Goal: Task Accomplishment & Management: Manage account settings

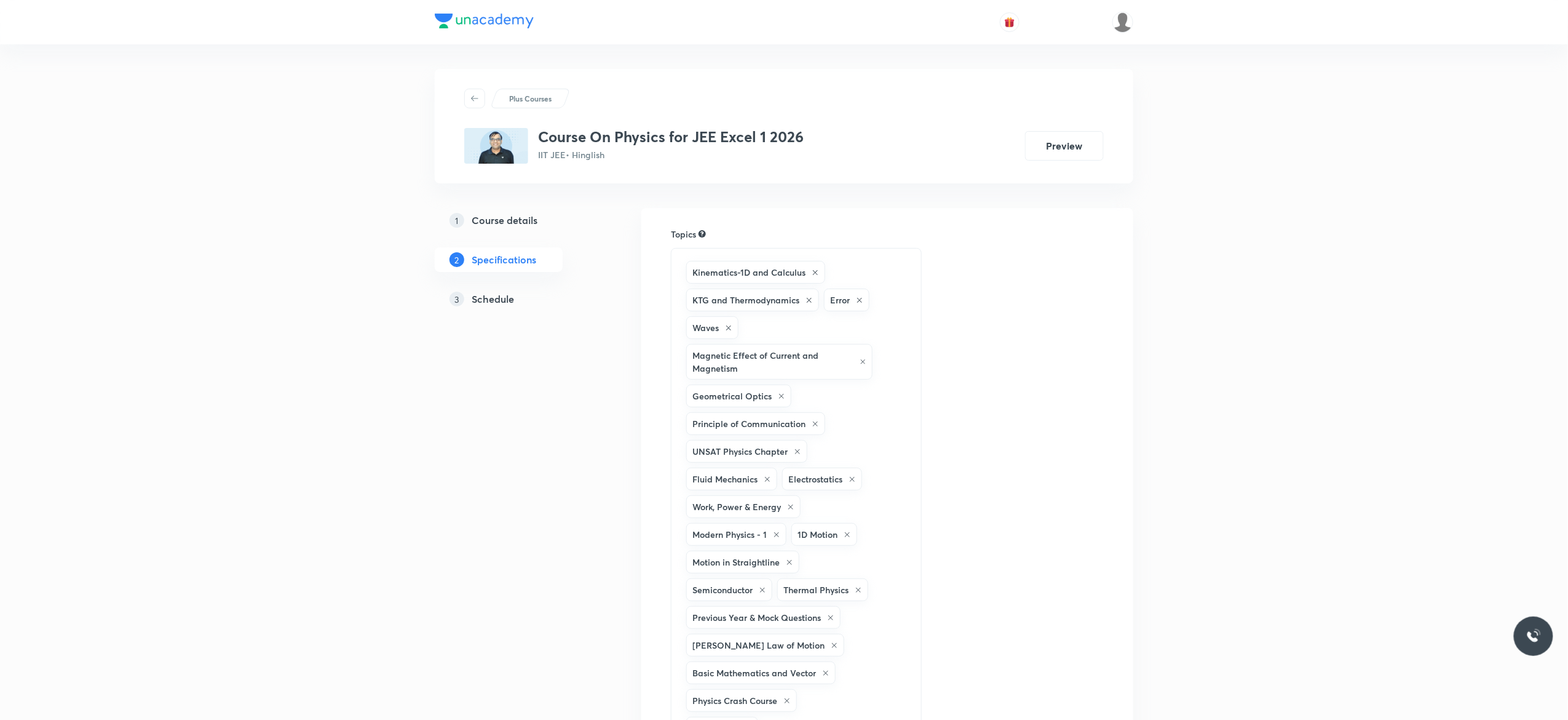
click at [492, 299] on h5 "Schedule" at bounding box center [493, 299] width 43 height 15
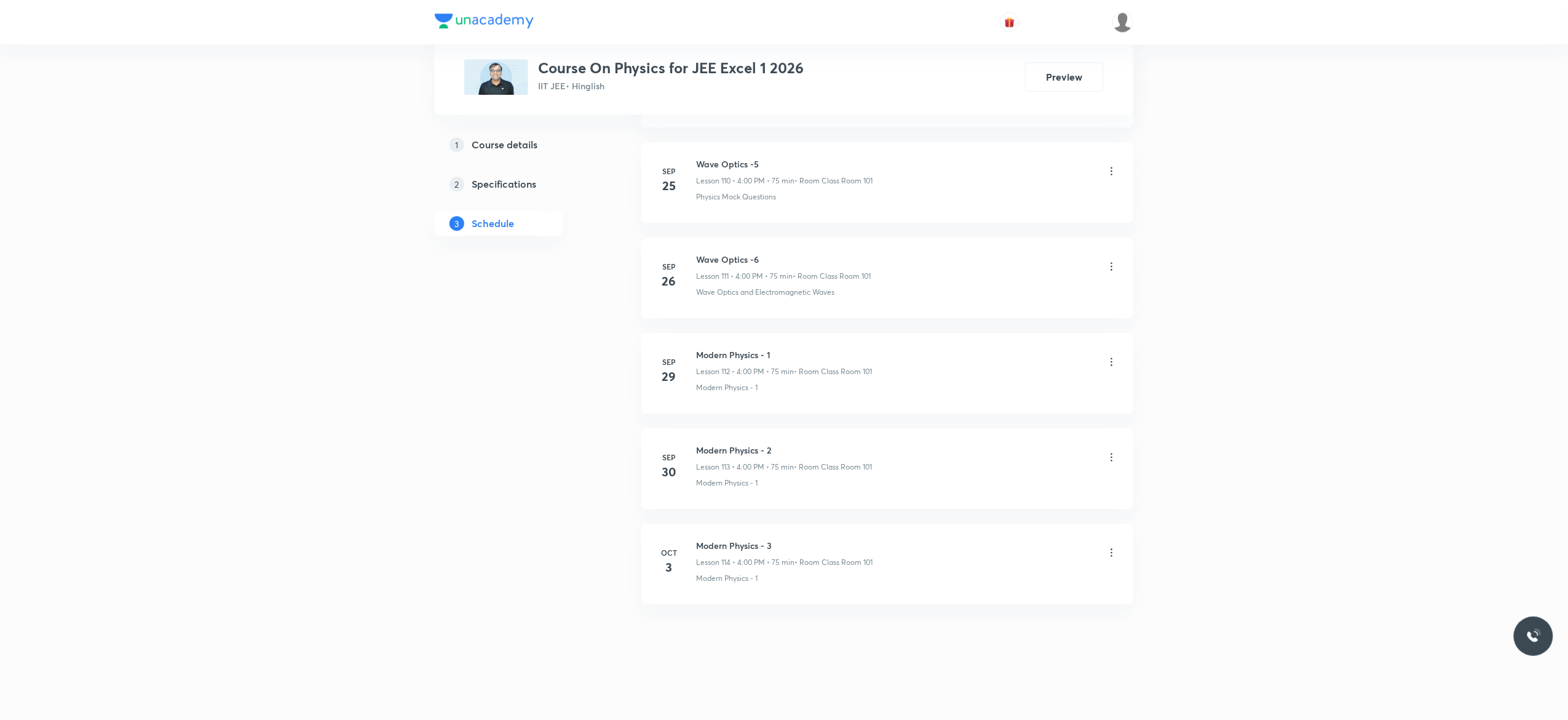
scroll to position [11266, 0]
drag, startPoint x: 778, startPoint y: 538, endPoint x: 696, endPoint y: 539, distance: 82.0
click at [696, 539] on li "Oct 3 Modern Physics - 3 Lesson 114 • 4:00 PM • 75 min • Room Class Room 101 Mo…" at bounding box center [887, 563] width 492 height 80
copy h6 "Modern Physics - 3"
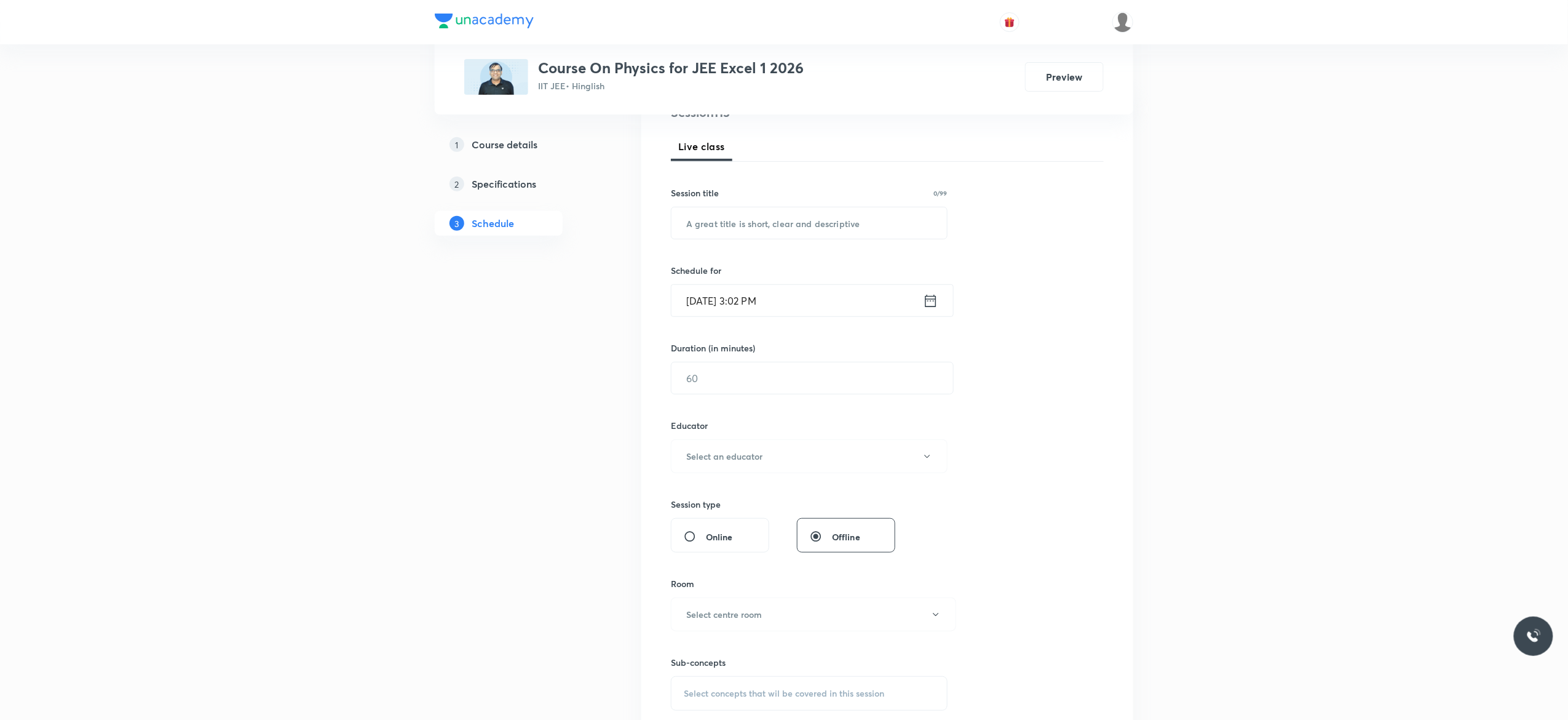
scroll to position [0, 0]
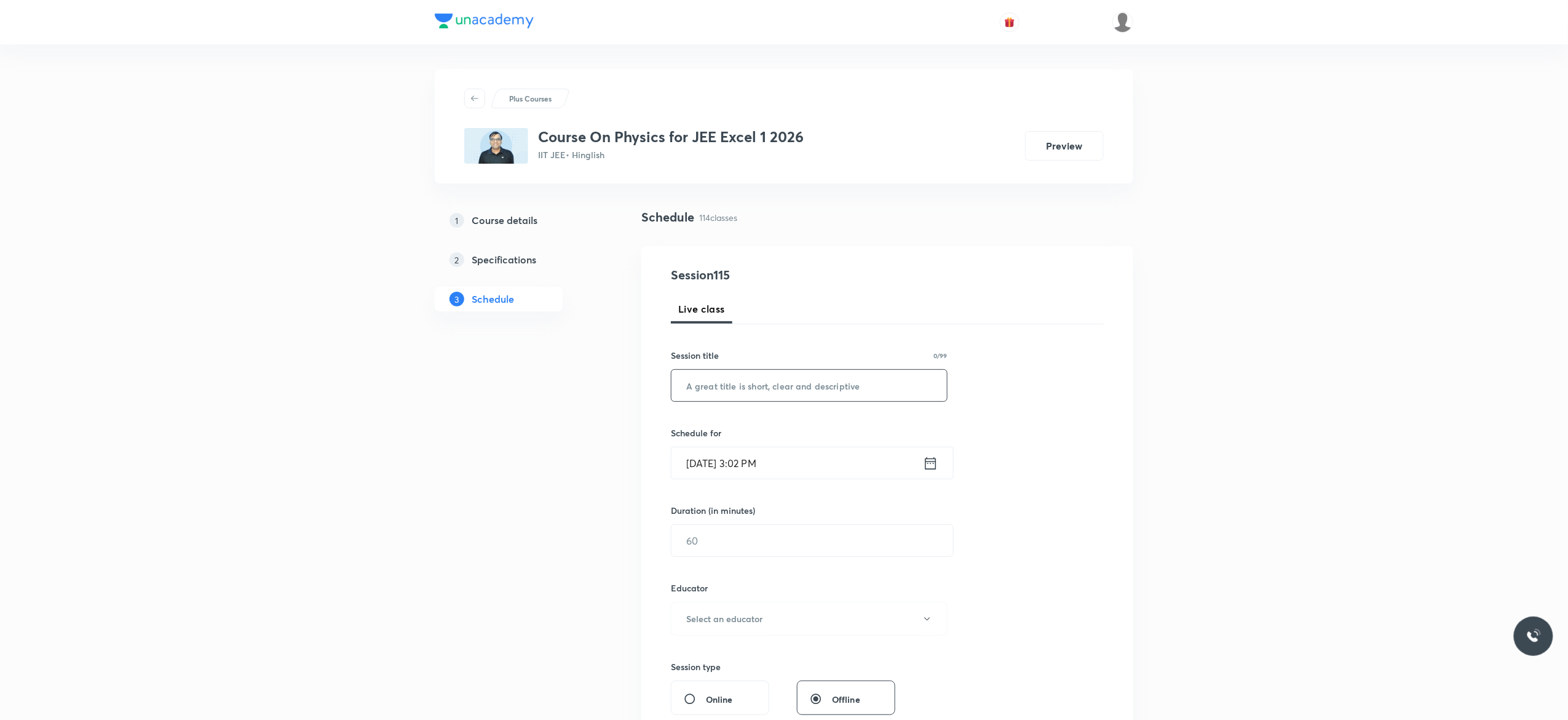
click at [731, 385] on input "text" at bounding box center [809, 385] width 276 height 32
paste input "Modern Physics - 3"
type input "Modern Physics - 4"
click at [930, 464] on icon at bounding box center [931, 463] width 11 height 12
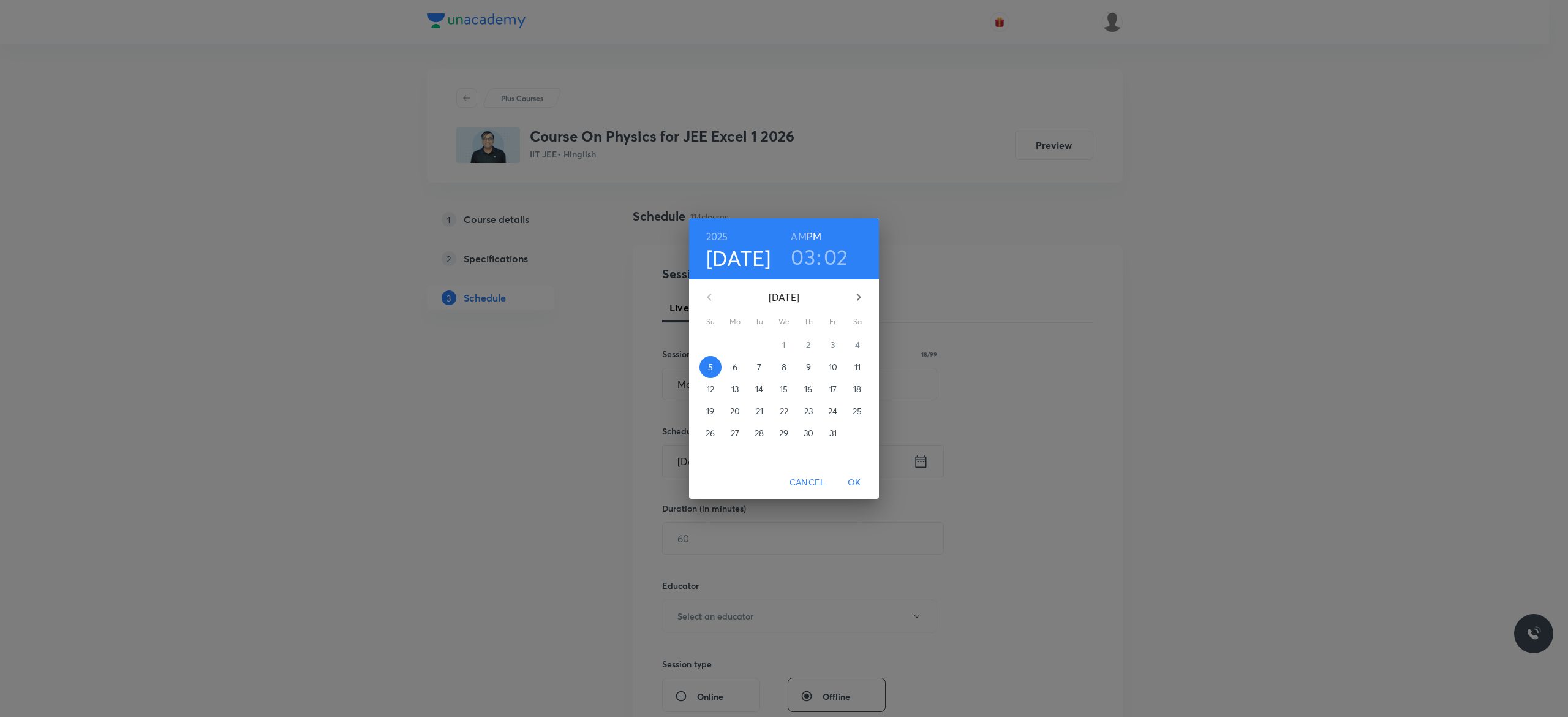
click at [735, 368] on p "6" at bounding box center [734, 367] width 5 height 12
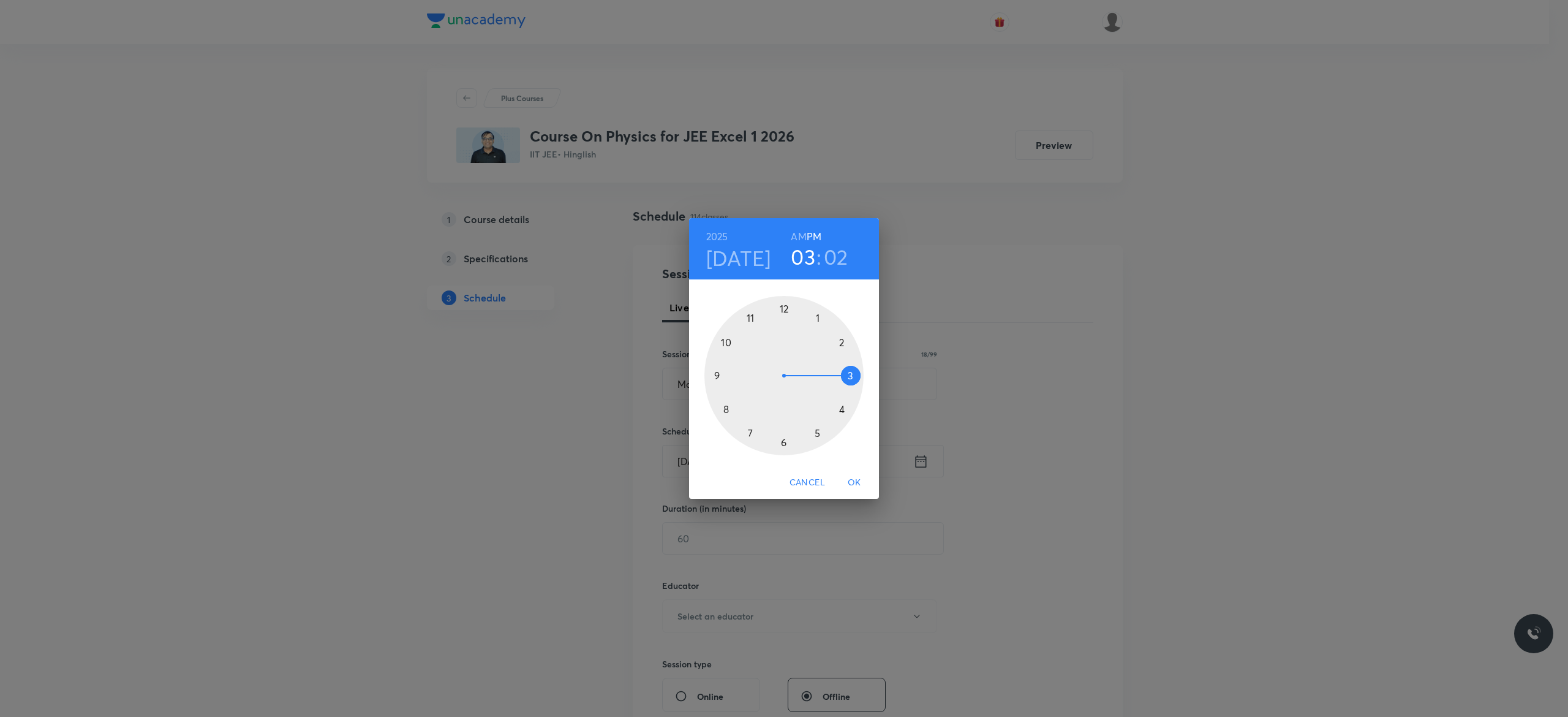
click at [840, 408] on div at bounding box center [784, 376] width 160 height 160
click at [784, 306] on div at bounding box center [784, 376] width 160 height 160
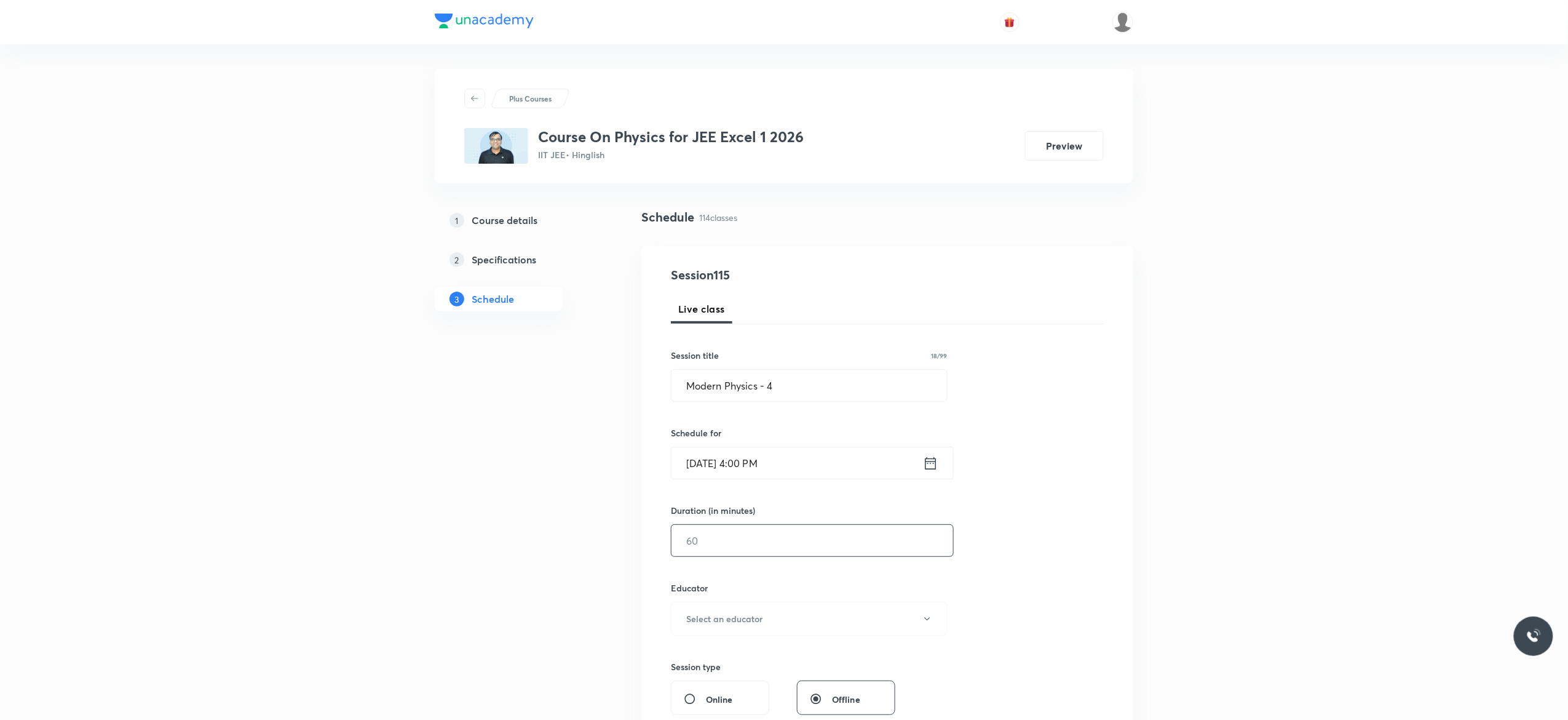
click at [728, 541] on input "text" at bounding box center [812, 541] width 282 height 32
type input "75"
click at [928, 624] on icon "button" at bounding box center [928, 618] width 10 height 10
click at [716, 657] on span "Akash Mishra" at bounding box center [807, 660] width 269 height 13
click at [1022, 568] on div "Session 115 Live class Session title 18/99 Modern Physics - 4 ​ Schedule for Oc…" at bounding box center [887, 594] width 433 height 657
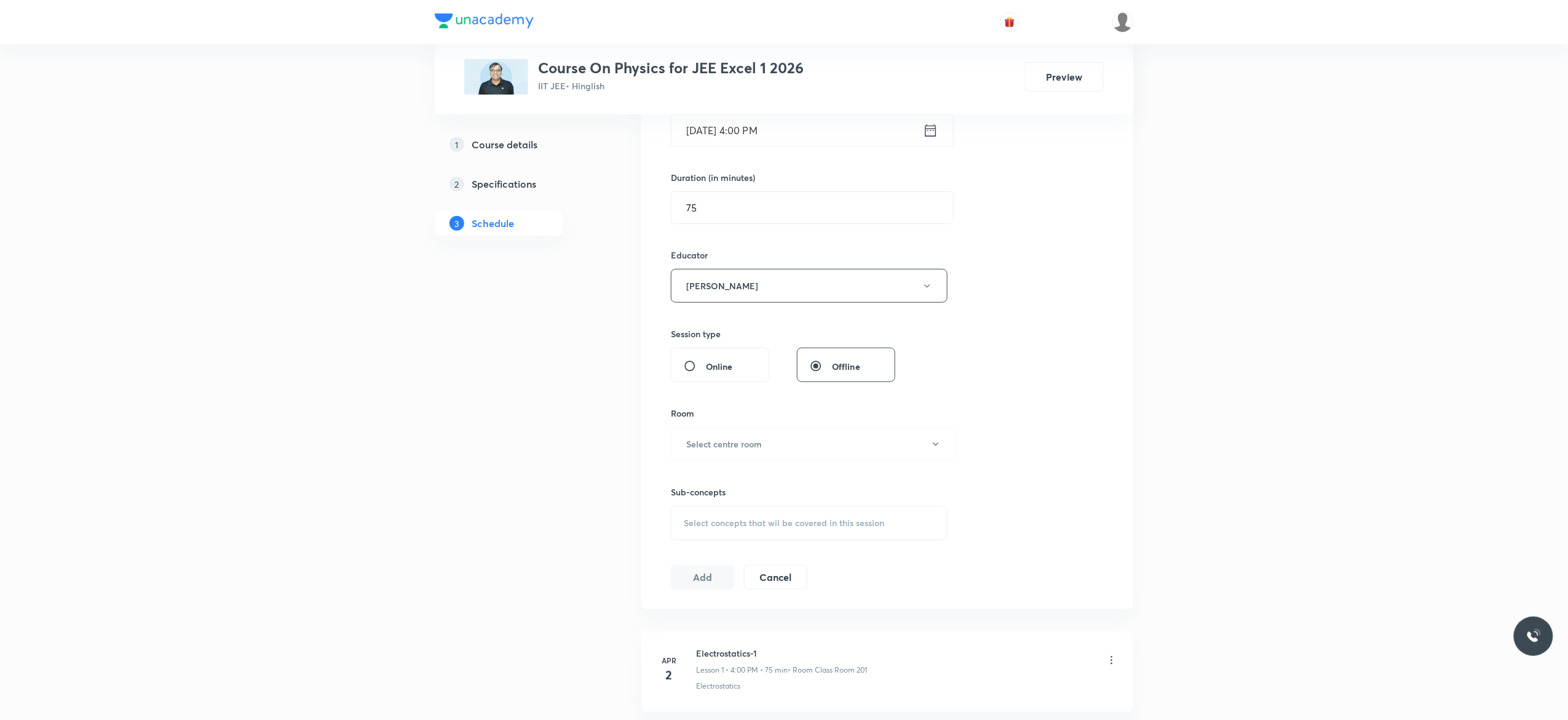
scroll to position [443, 0]
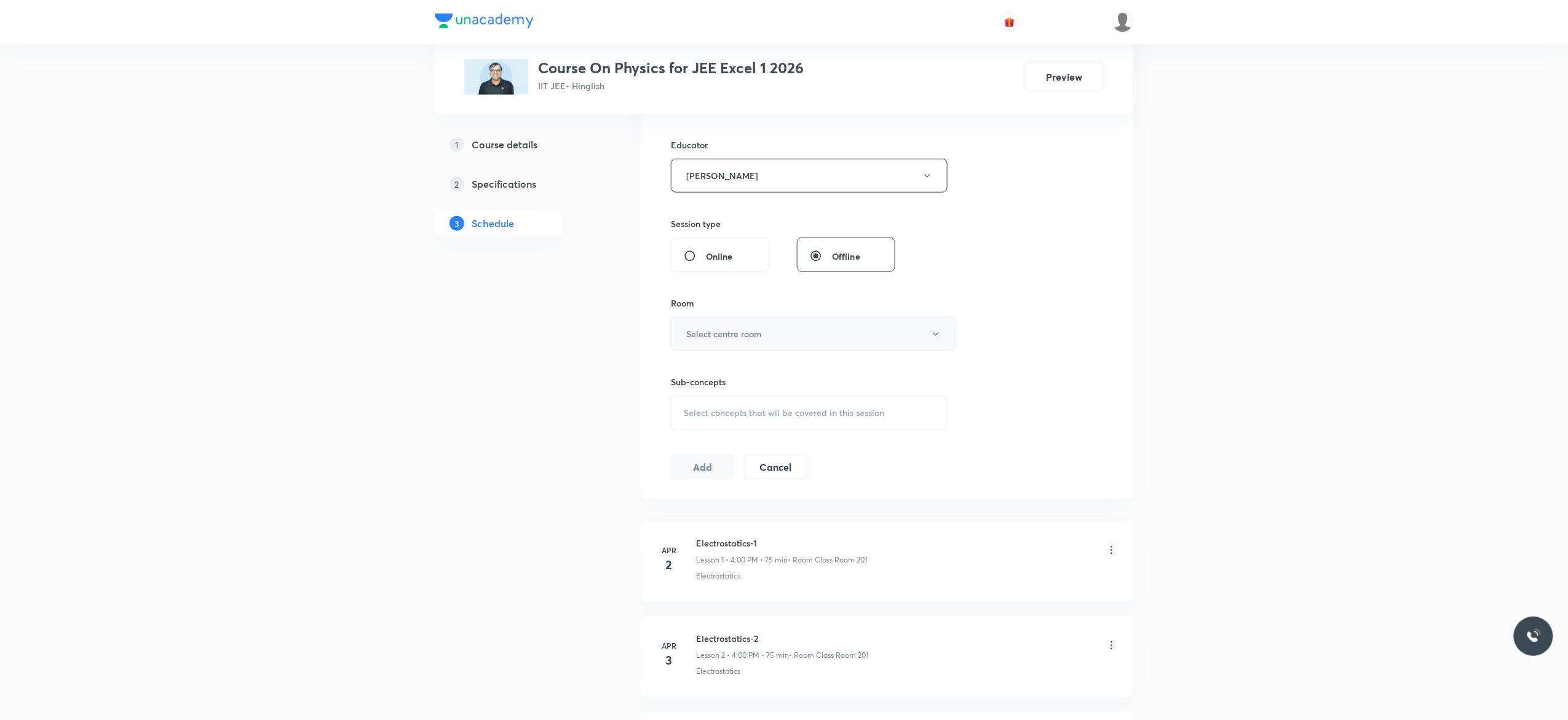
click at [938, 339] on icon "button" at bounding box center [936, 334] width 10 height 10
click at [758, 376] on span "Class Room 101" at bounding box center [807, 376] width 269 height 13
click at [708, 424] on div "Select concepts that wil be covered in this session" at bounding box center [809, 412] width 277 height 35
click at [723, 422] on div "Select concepts that wil be covered in this session" at bounding box center [809, 412] width 277 height 35
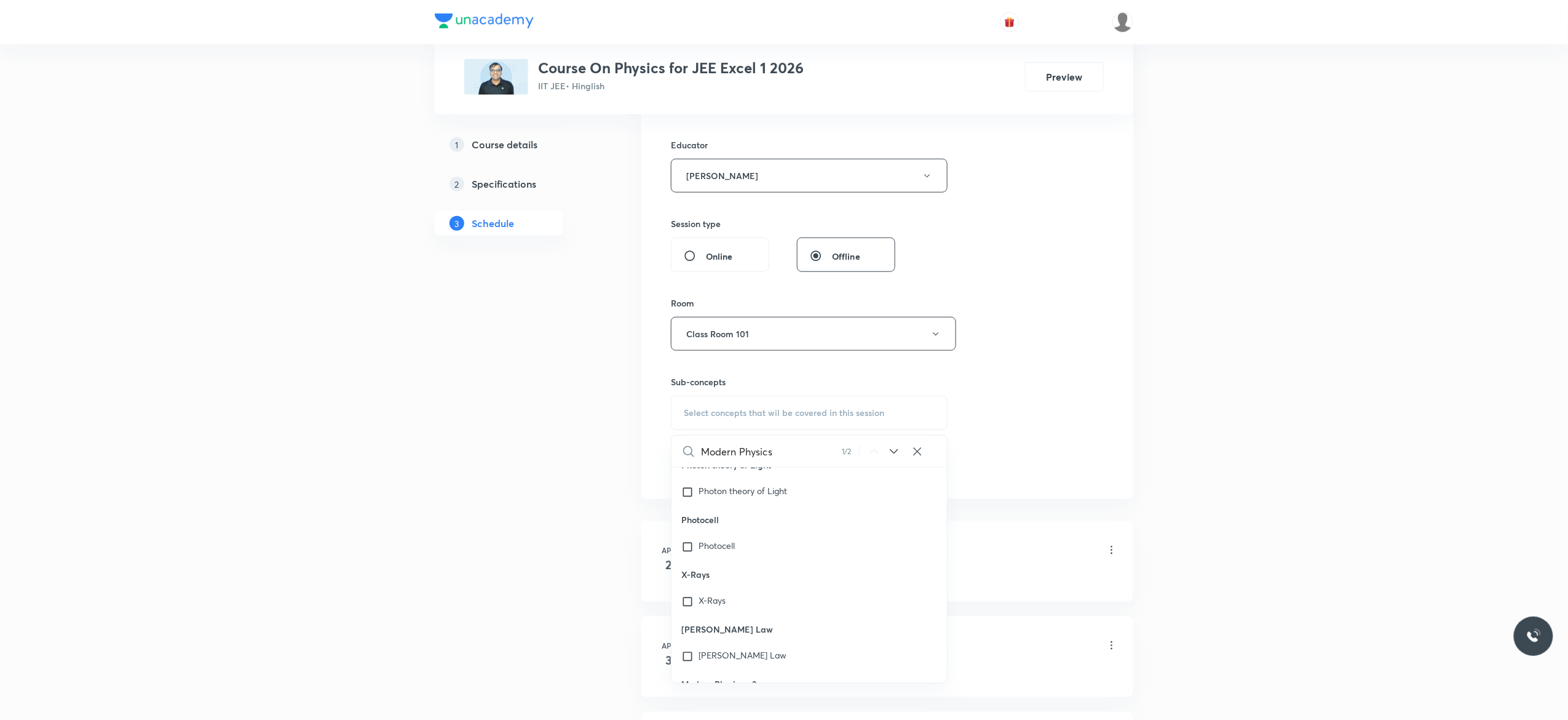
scroll to position [33534, 0]
type input "Modern Physics"
click at [687, 372] on input "checkbox" at bounding box center [690, 366] width 17 height 12
checkbox input "true"
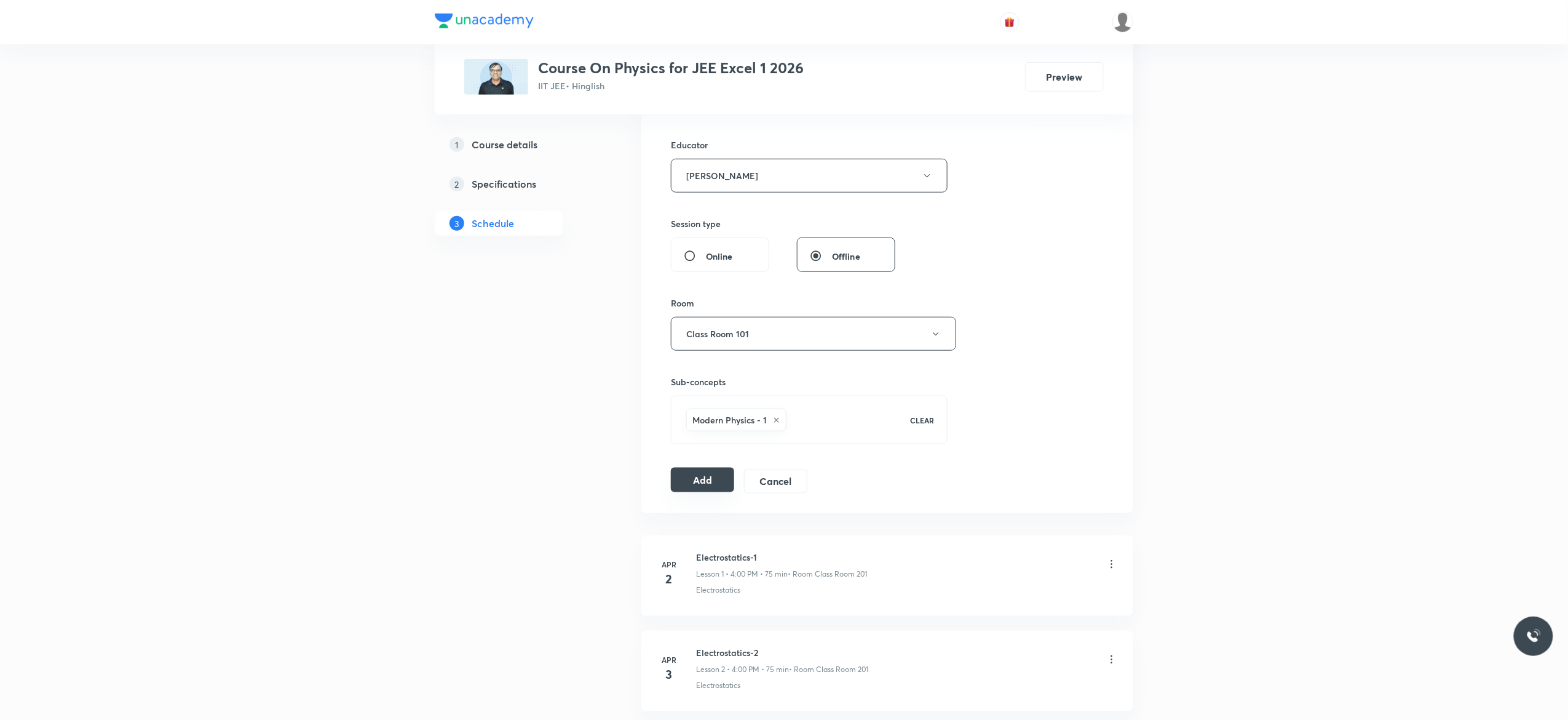
click at [700, 485] on button "Add" at bounding box center [703, 479] width 63 height 24
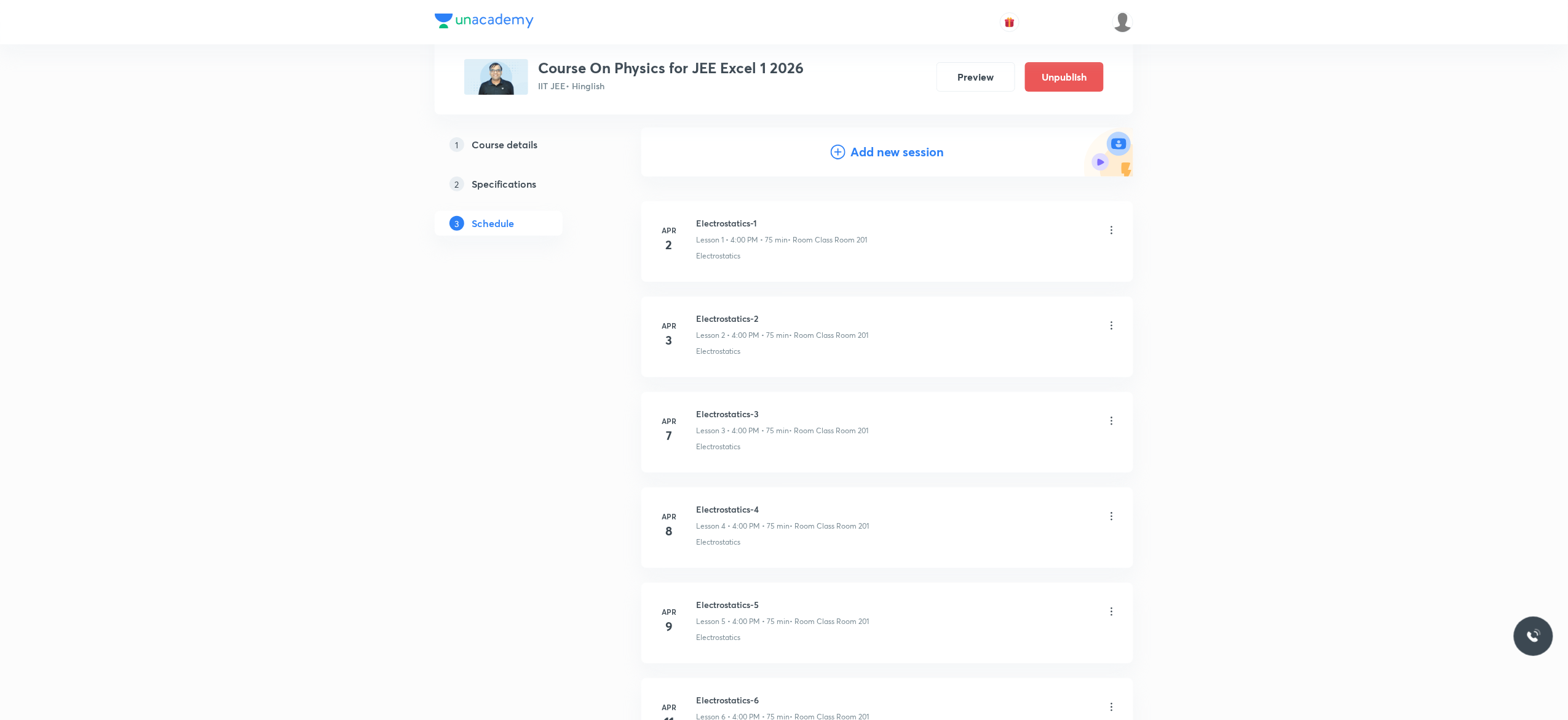
scroll to position [0, 0]
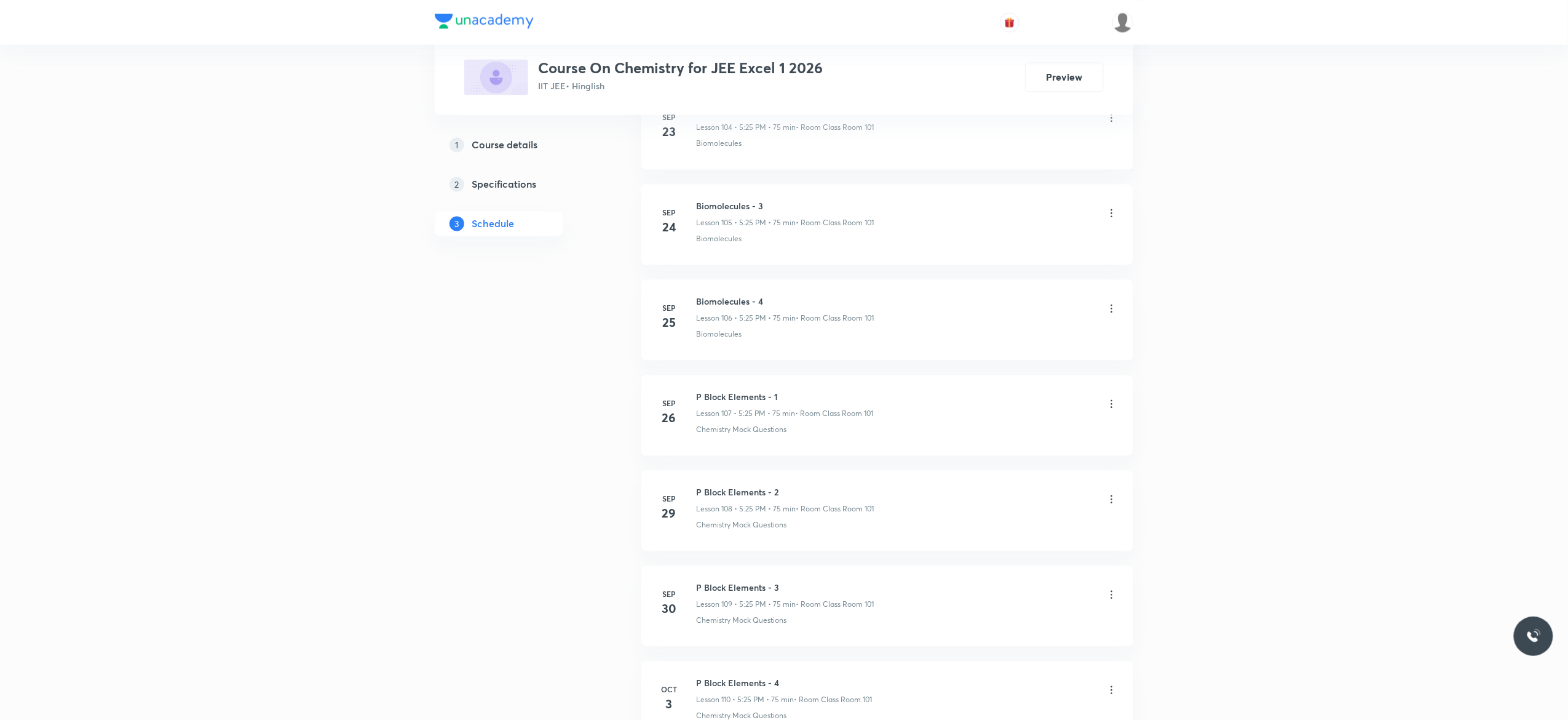
scroll to position [10805, 0]
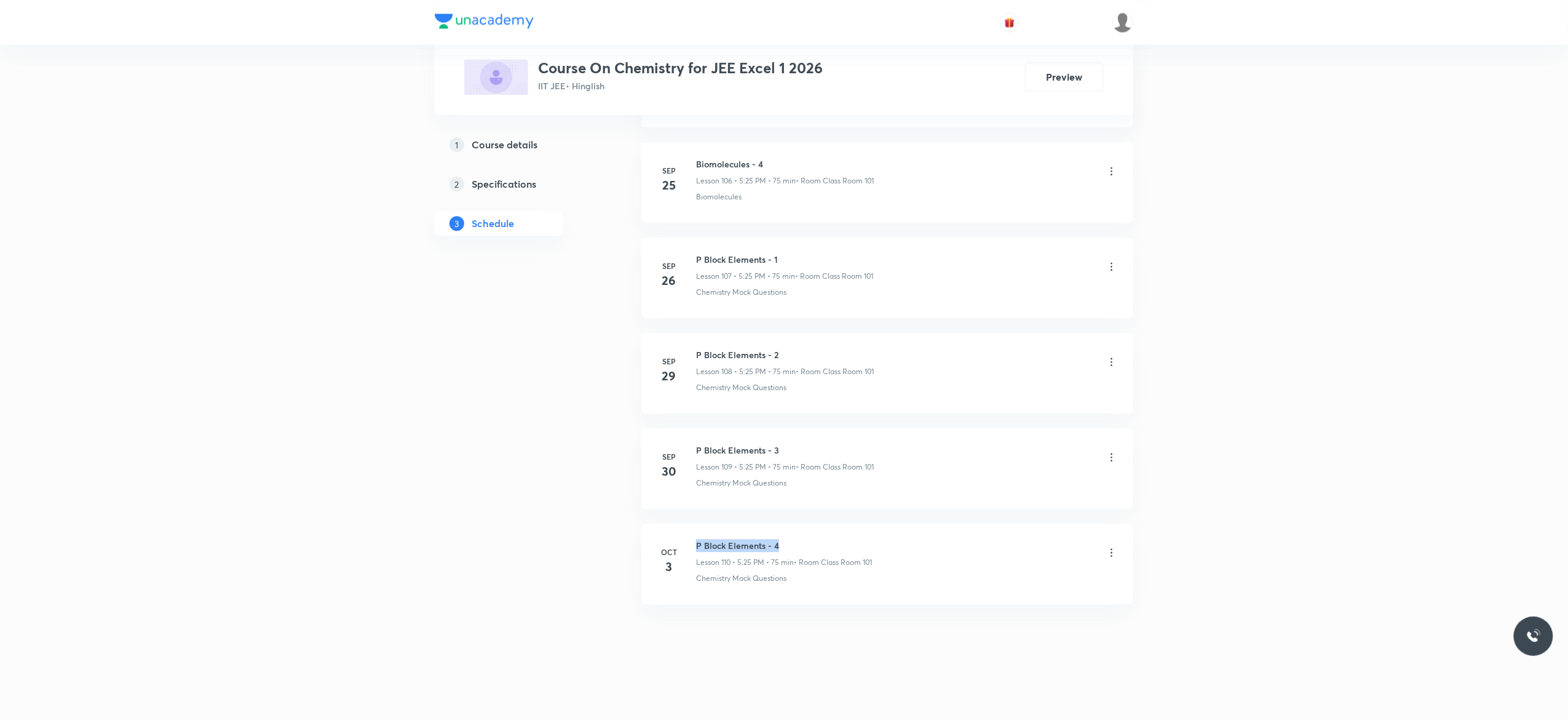
drag, startPoint x: 785, startPoint y: 538, endPoint x: 693, endPoint y: 539, distance: 92.0
click at [693, 539] on div "[DATE] P Block Elements - 4 Lesson 110 • 5:25 PM • 75 min • Room Class Room 101…" at bounding box center [887, 561] width 461 height 45
copy h6 "P Block Elements - 4"
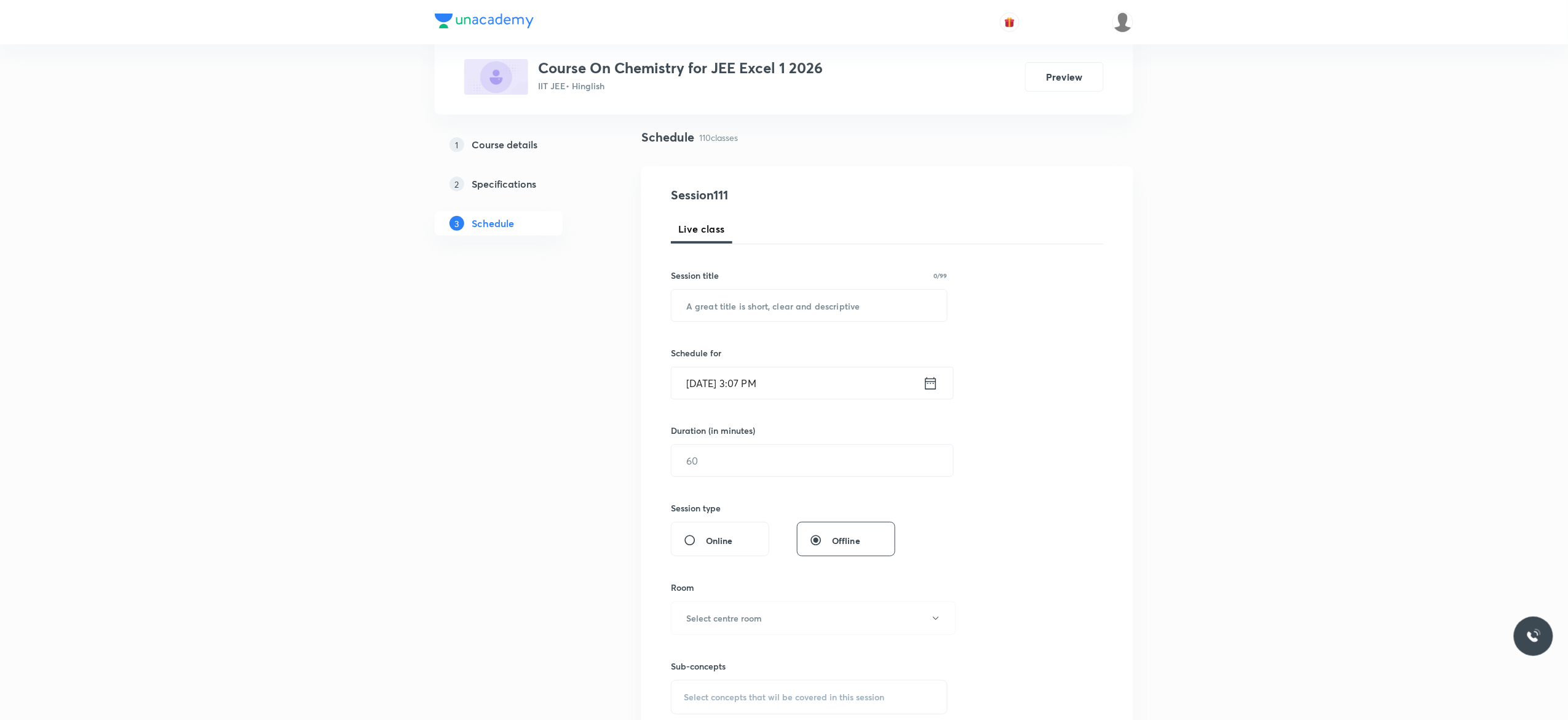
scroll to position [0, 0]
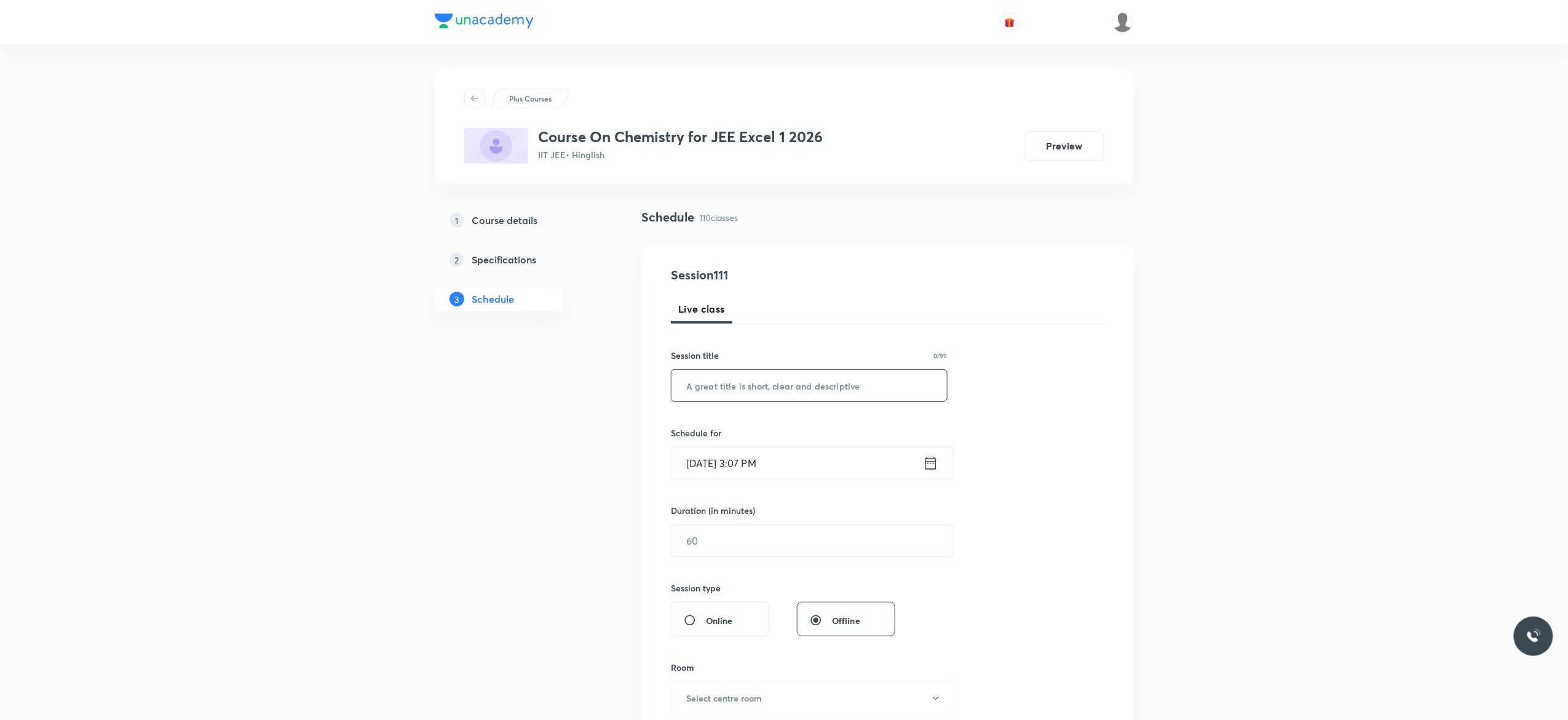
click at [758, 381] on input "text" at bounding box center [809, 385] width 276 height 32
paste input "P Block Elements - 4"
type input "P Block Elements - 5"
click at [929, 464] on icon at bounding box center [930, 464] width 15 height 17
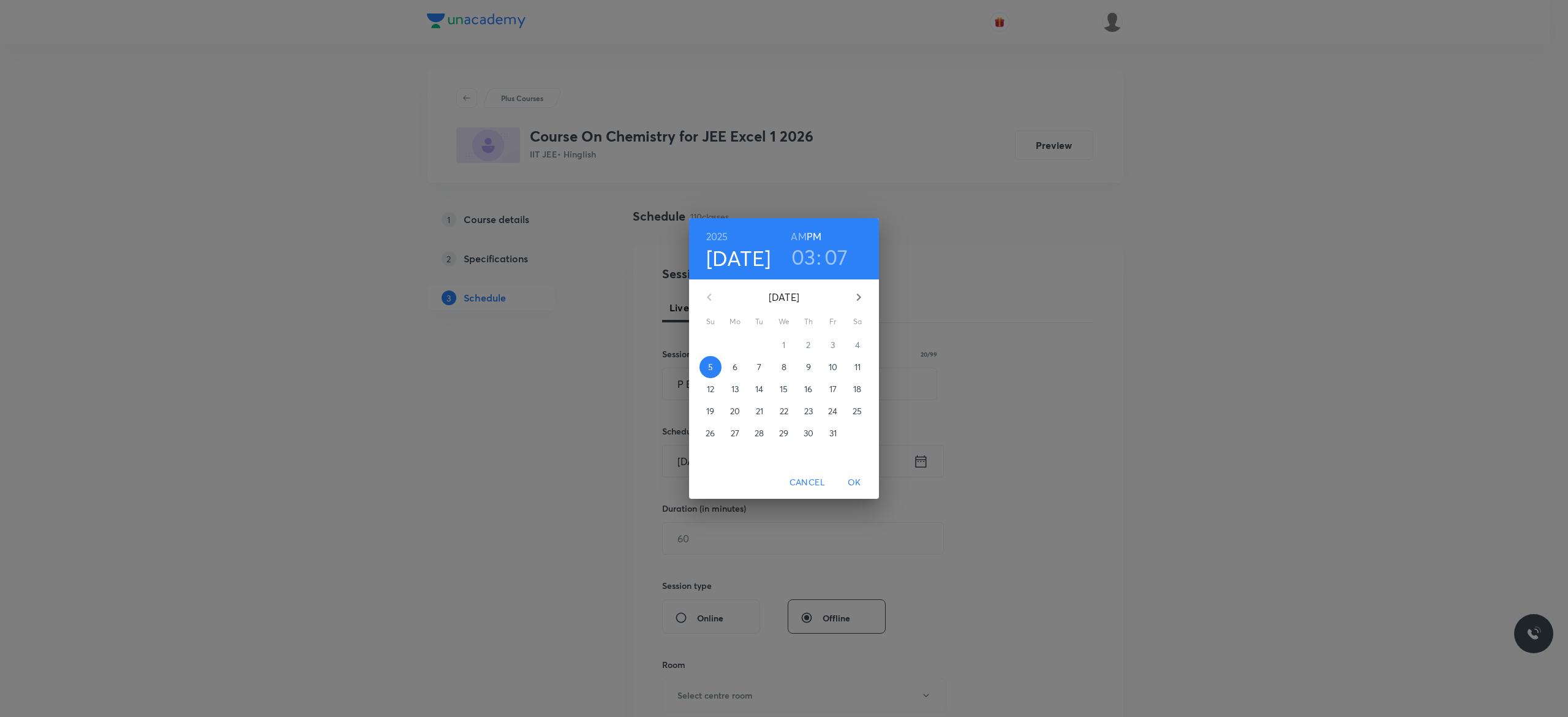
click at [736, 367] on p "6" at bounding box center [734, 367] width 5 height 12
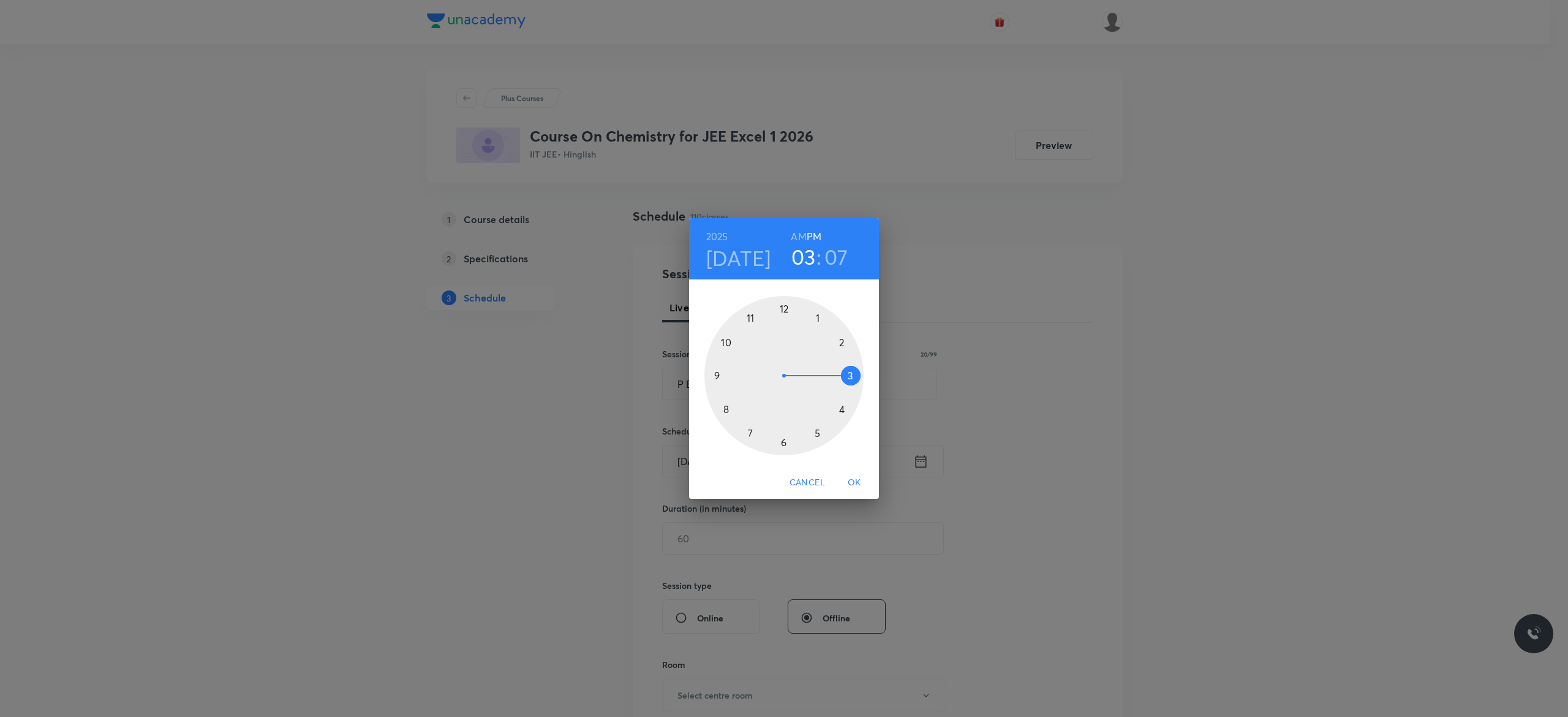
click at [816, 434] on div at bounding box center [784, 376] width 160 height 160
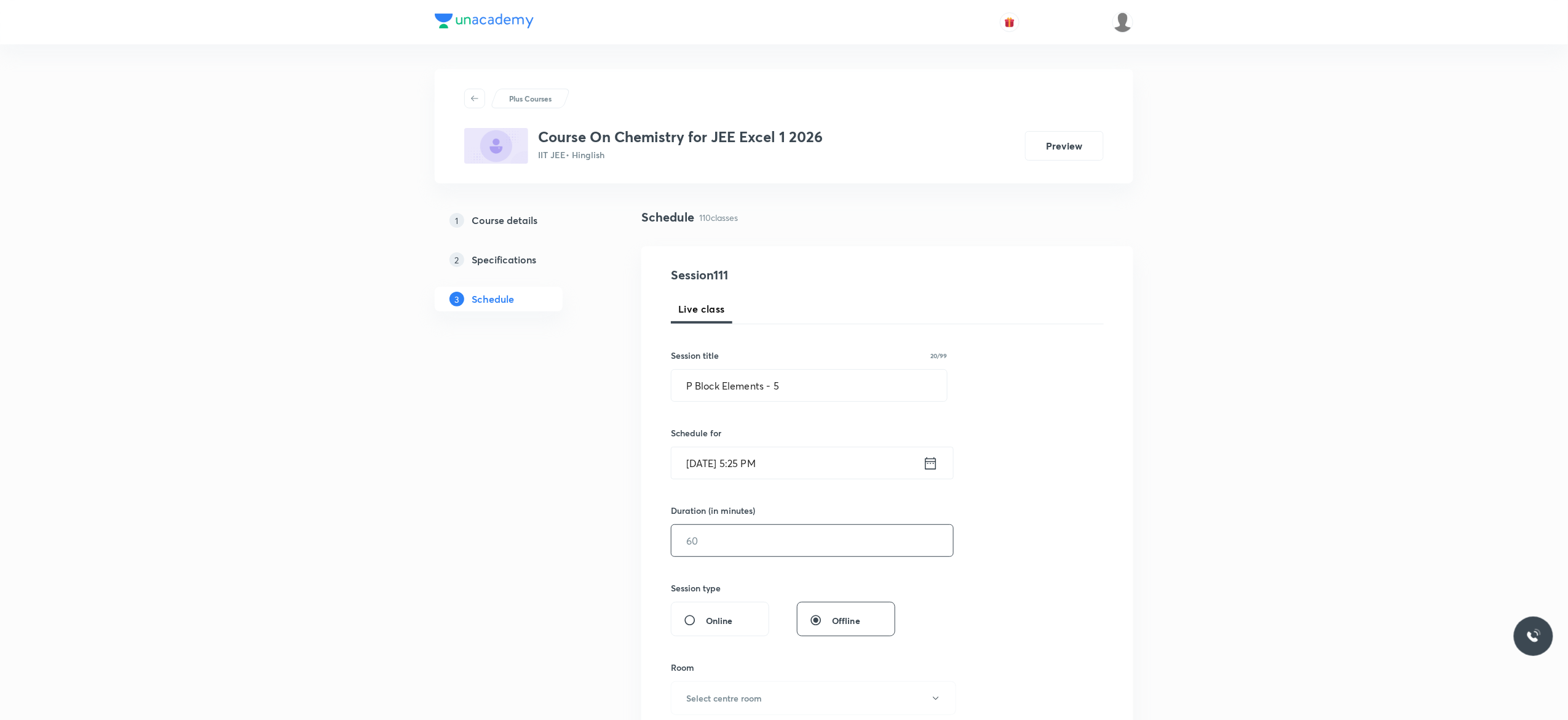
click at [760, 544] on input "text" at bounding box center [812, 541] width 282 height 32
type input "75"
click at [1083, 528] on div "Session 111 Live class Session title 20/99 P Block Elements - 5 ​ Schedule for …" at bounding box center [887, 554] width 433 height 577
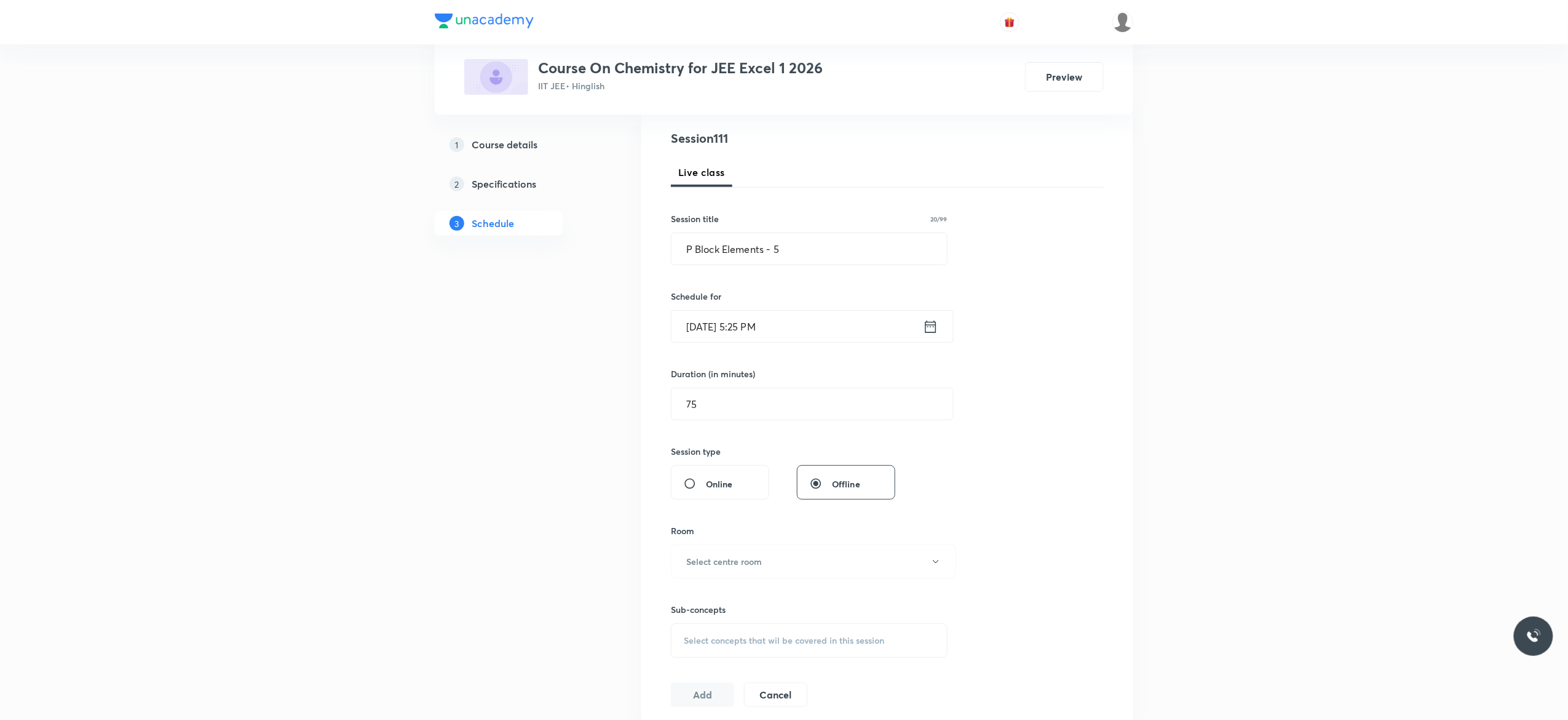
scroll to position [197, 0]
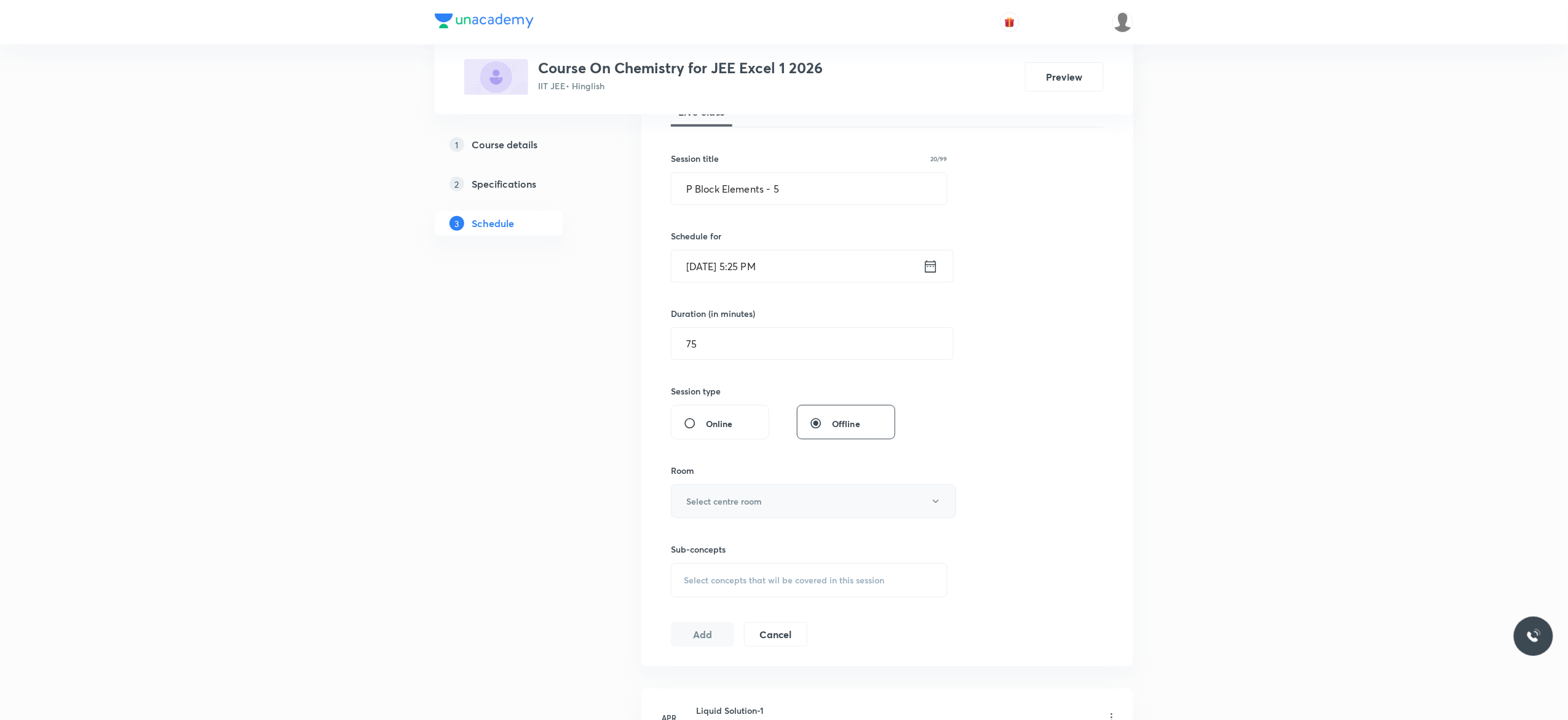
click at [941, 509] on button "Select centre room" at bounding box center [814, 501] width 285 height 34
click at [738, 541] on span "Class Room 101" at bounding box center [807, 543] width 269 height 13
click at [708, 590] on div "Select concepts that wil be covered in this session" at bounding box center [809, 580] width 277 height 35
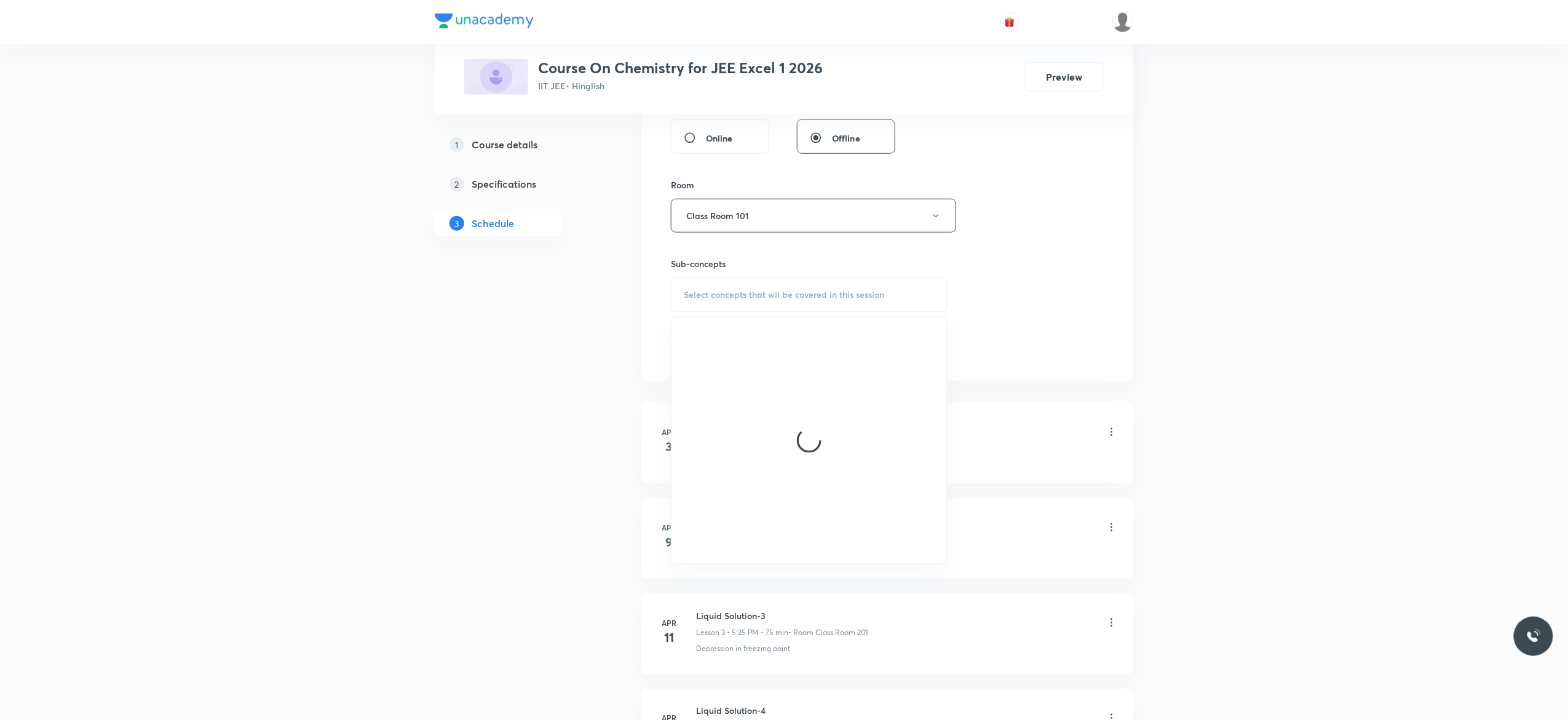
scroll to position [492, 0]
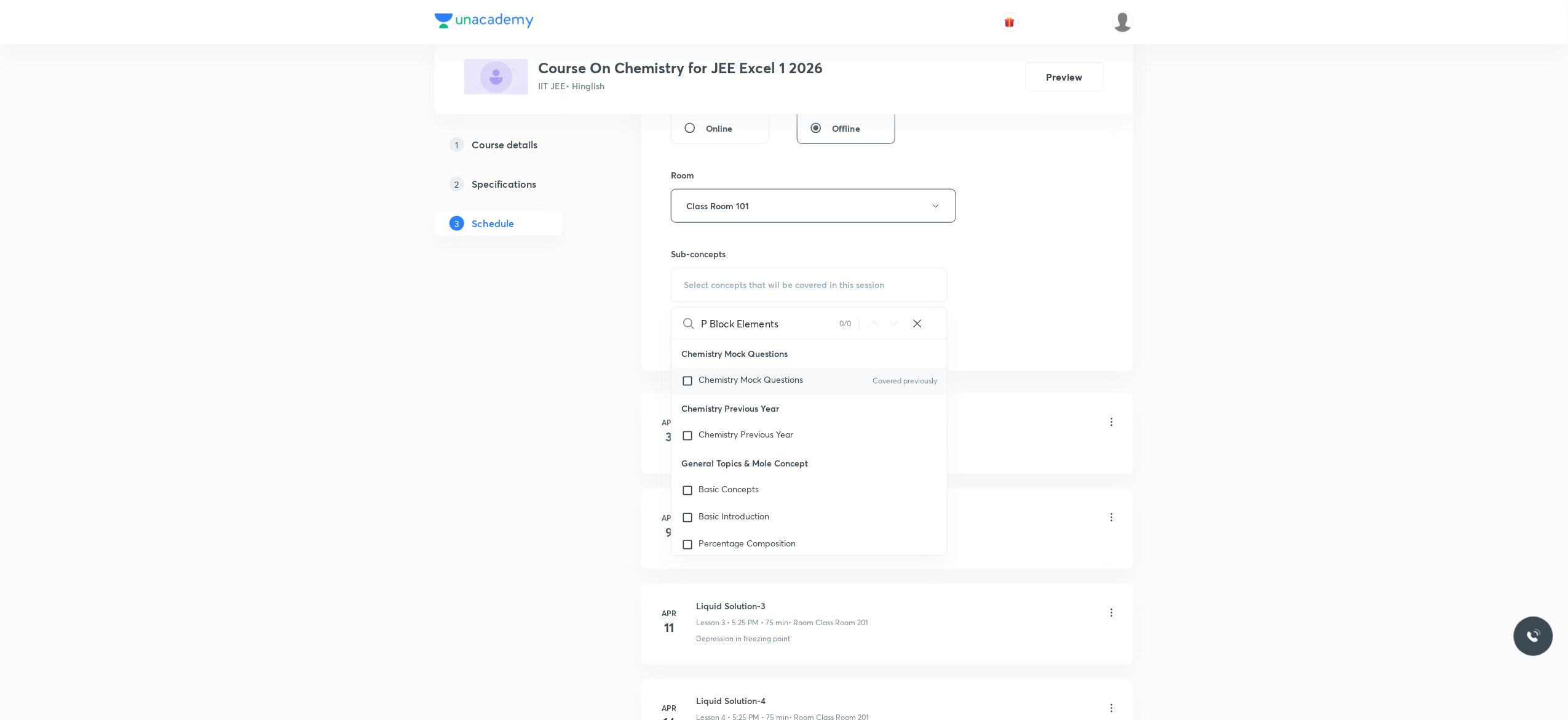
type input "P Block Elements"
click at [686, 386] on input "checkbox" at bounding box center [690, 381] width 17 height 12
checkbox input "true"
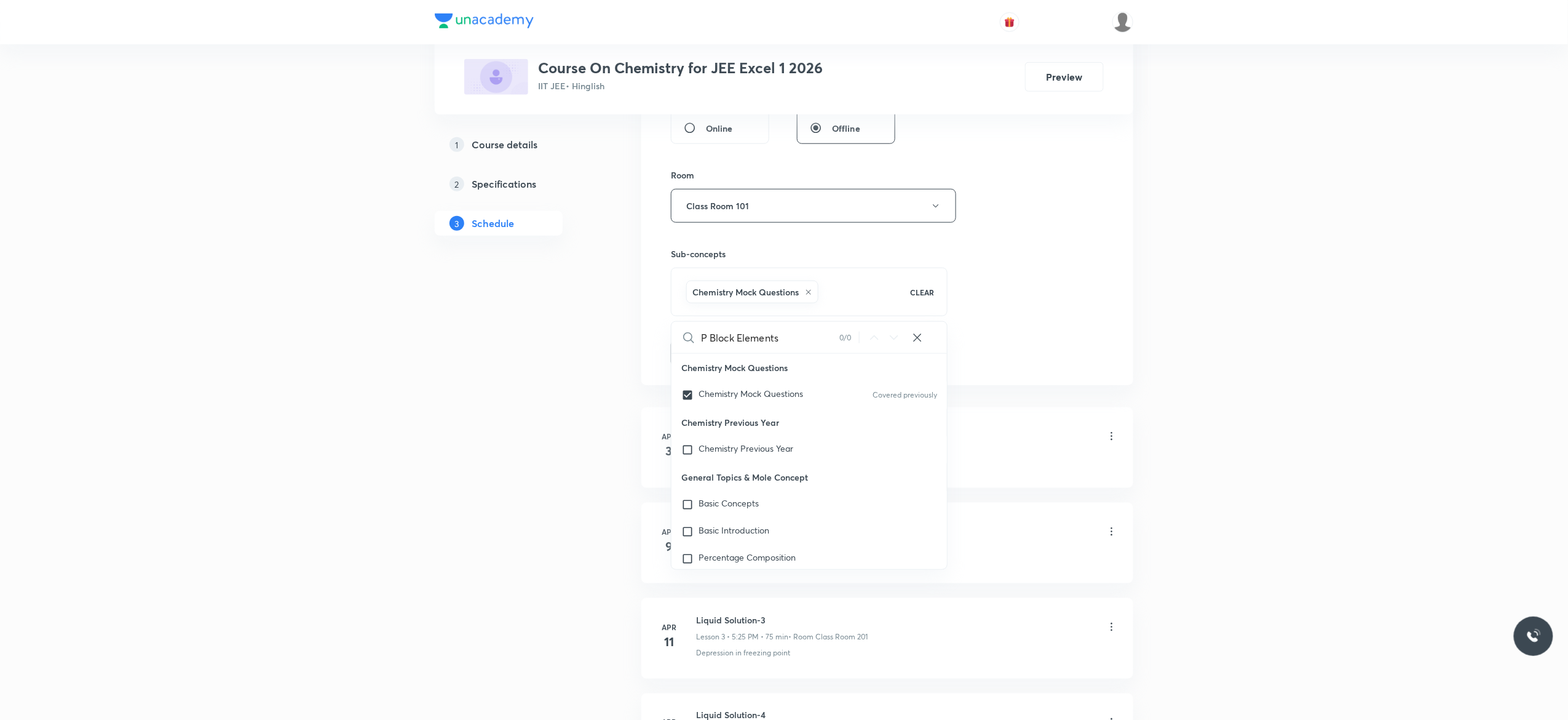
click at [695, 354] on button "Add" at bounding box center [703, 352] width 63 height 24
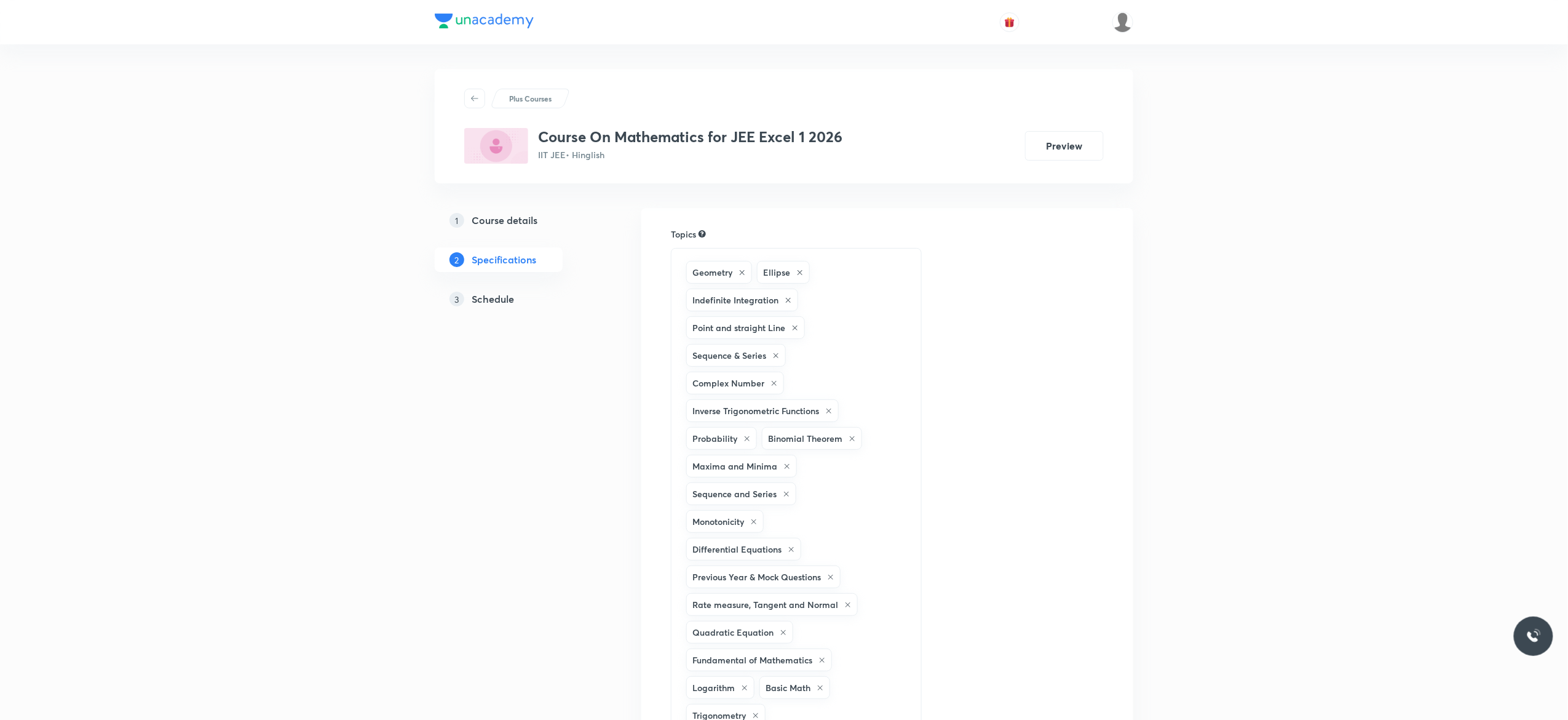
click at [497, 301] on h5 "Schedule" at bounding box center [493, 299] width 43 height 15
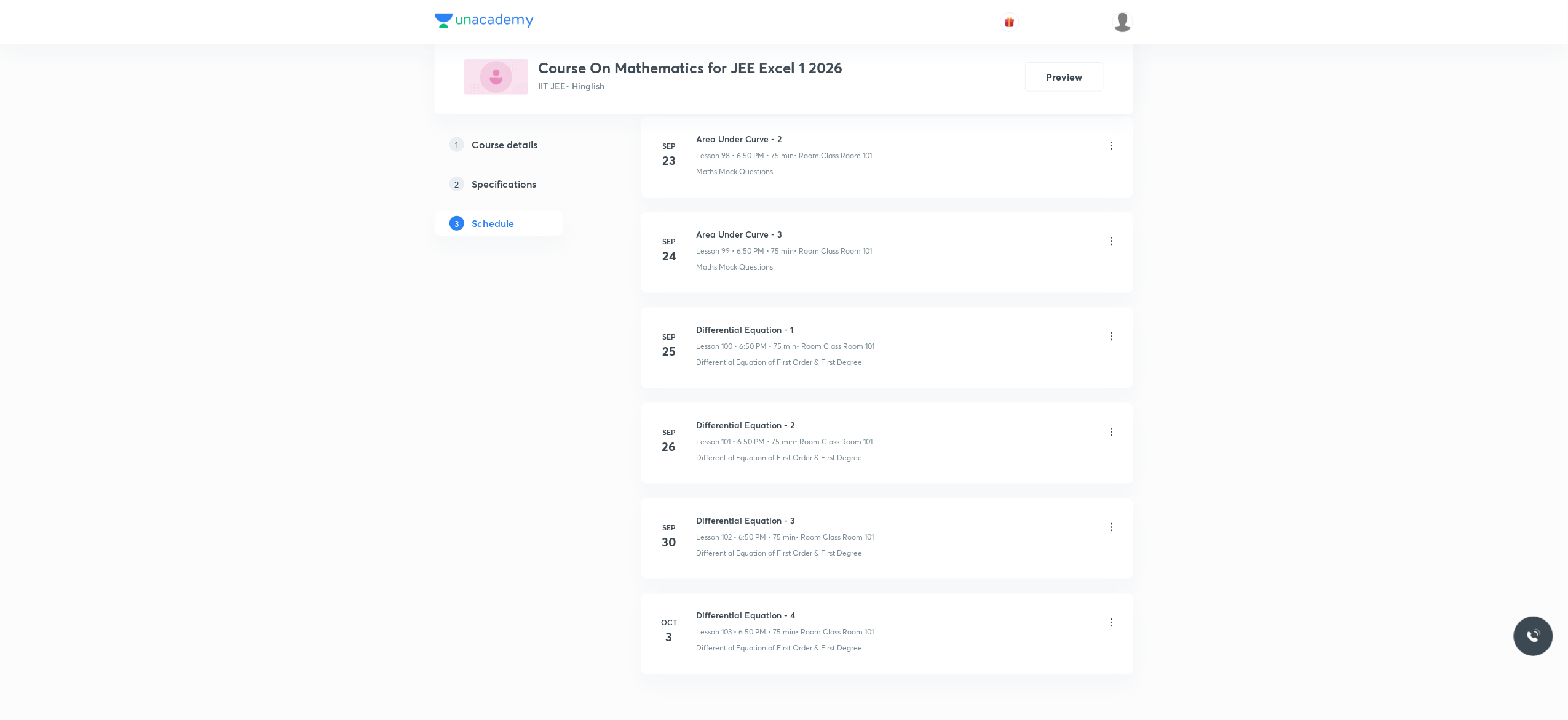
scroll to position [10133, 0]
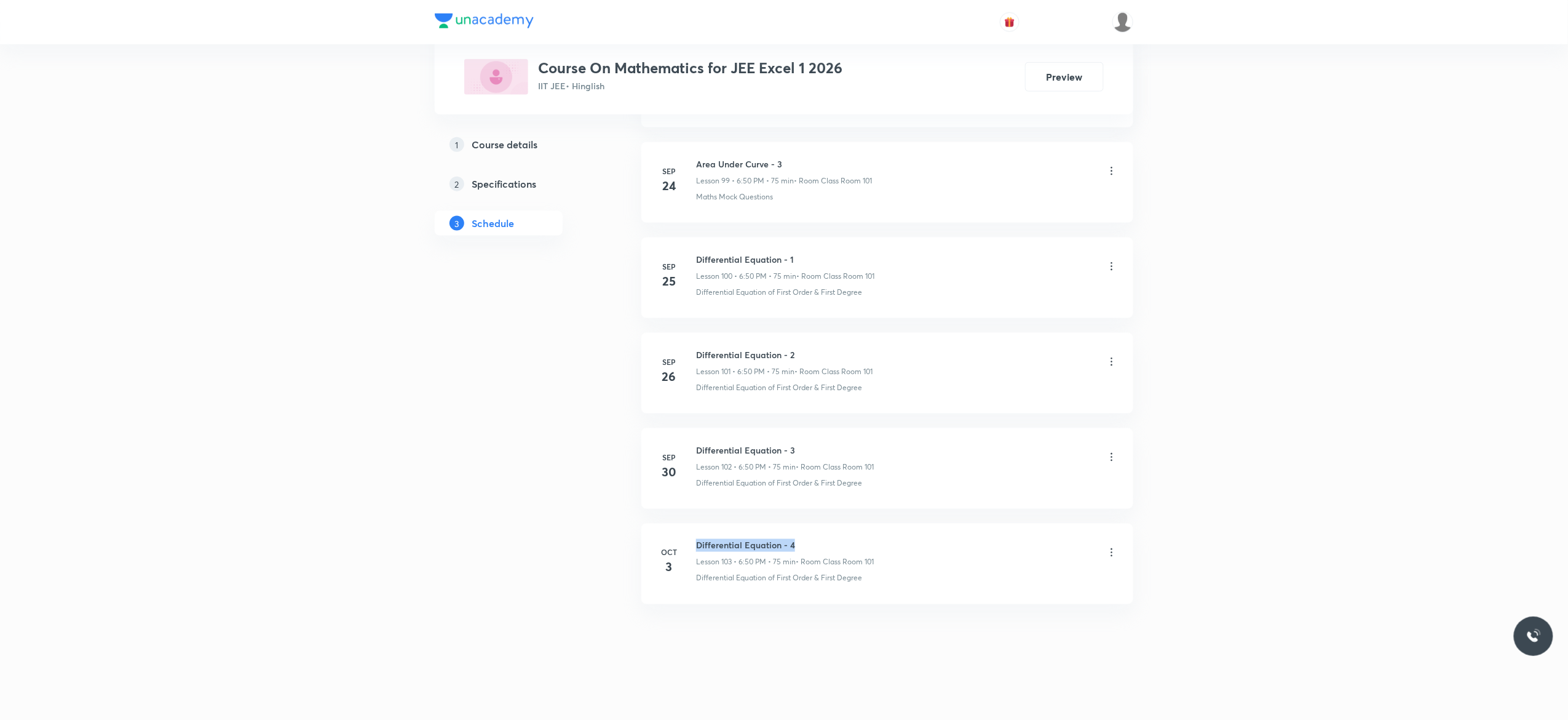
drag, startPoint x: 800, startPoint y: 538, endPoint x: 690, endPoint y: 538, distance: 110.0
click at [690, 538] on li "Oct 3 Differential Equation - 4 Lesson 103 • 6:50 PM • 75 min • Room Class Room…" at bounding box center [887, 563] width 492 height 80
copy h6 "Differential Equation - 4"
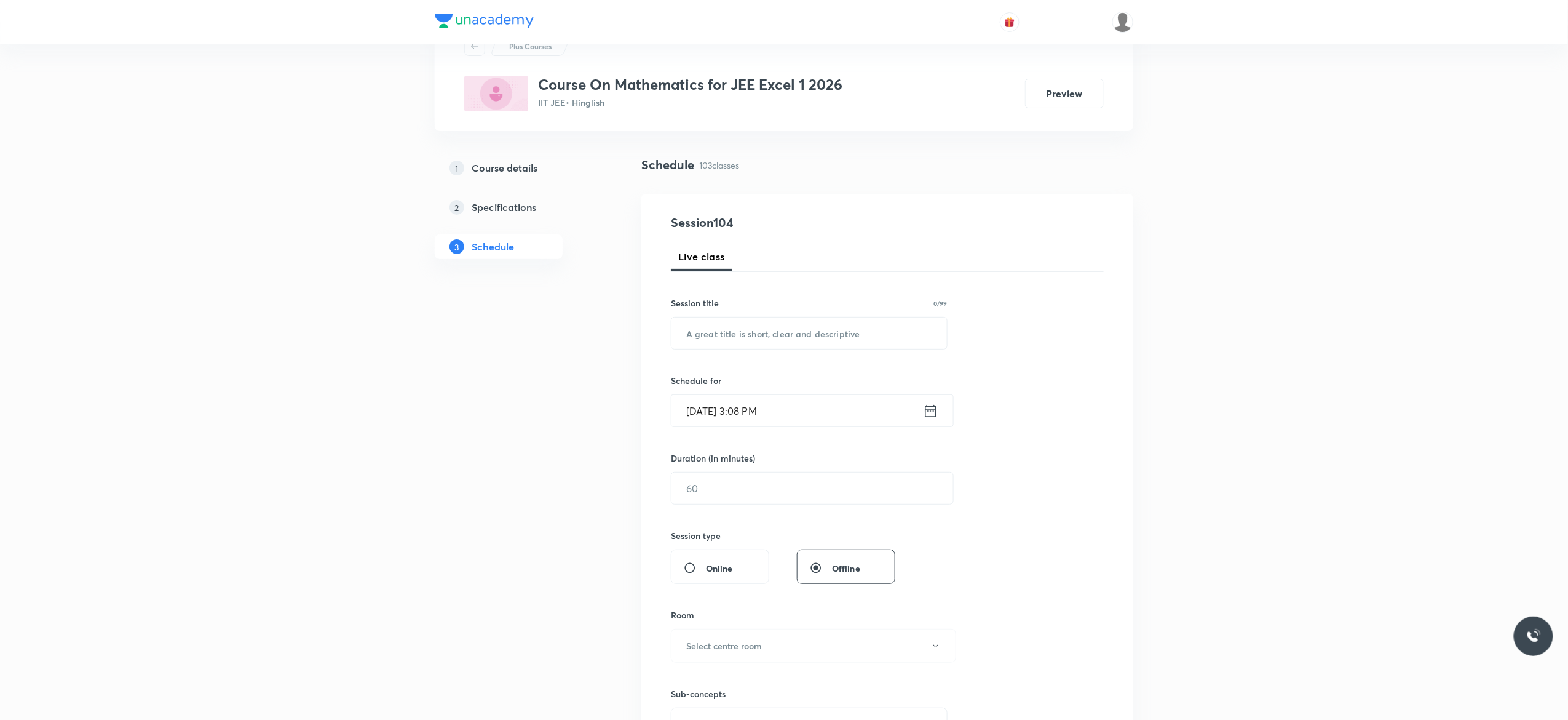
scroll to position [0, 0]
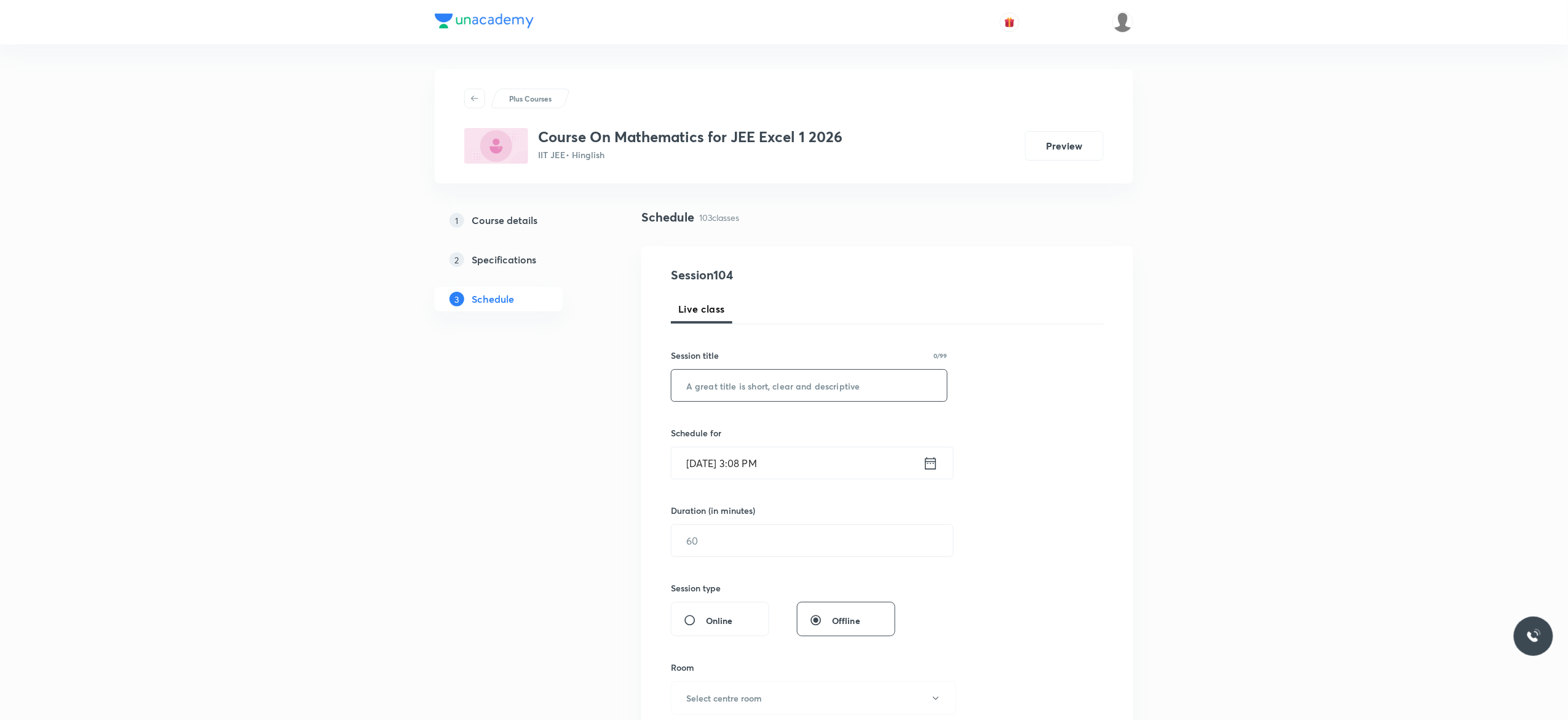
click at [731, 390] on input "text" at bounding box center [809, 385] width 276 height 32
paste input "Differential Equation - 4"
type input "Differential Equation - 5"
click at [931, 467] on icon at bounding box center [930, 464] width 15 height 17
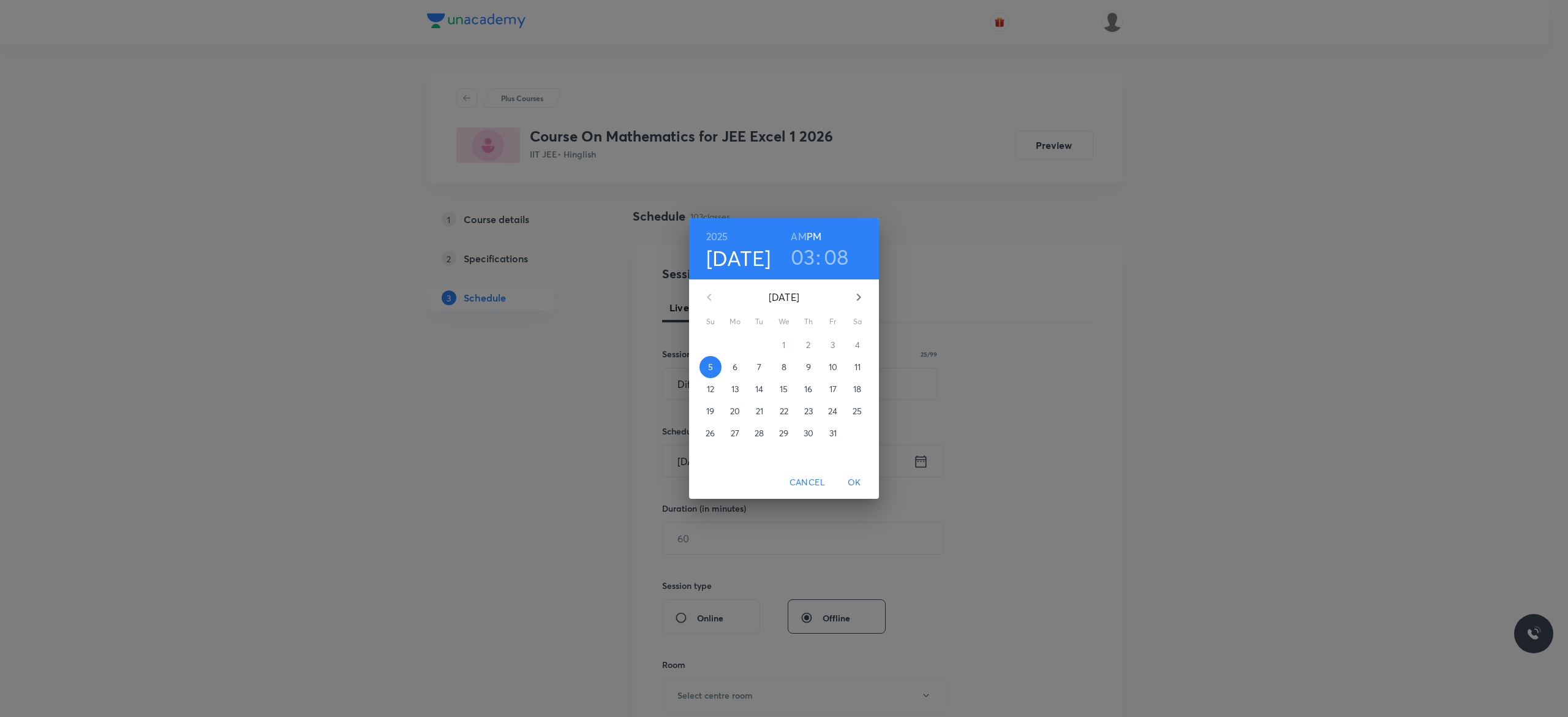
click at [735, 368] on p "6" at bounding box center [734, 367] width 5 height 12
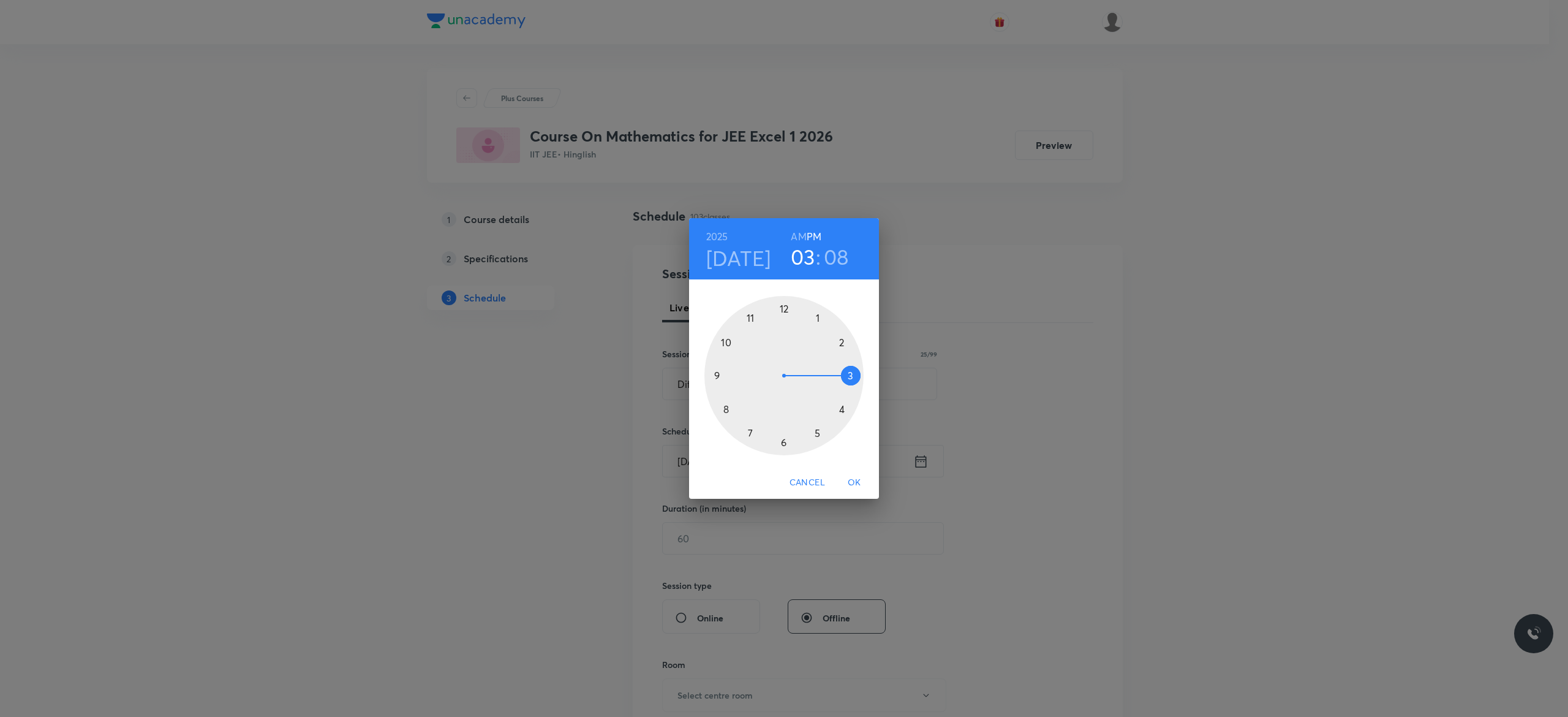
click at [783, 443] on div at bounding box center [784, 376] width 160 height 160
click at [725, 340] on div at bounding box center [784, 376] width 160 height 160
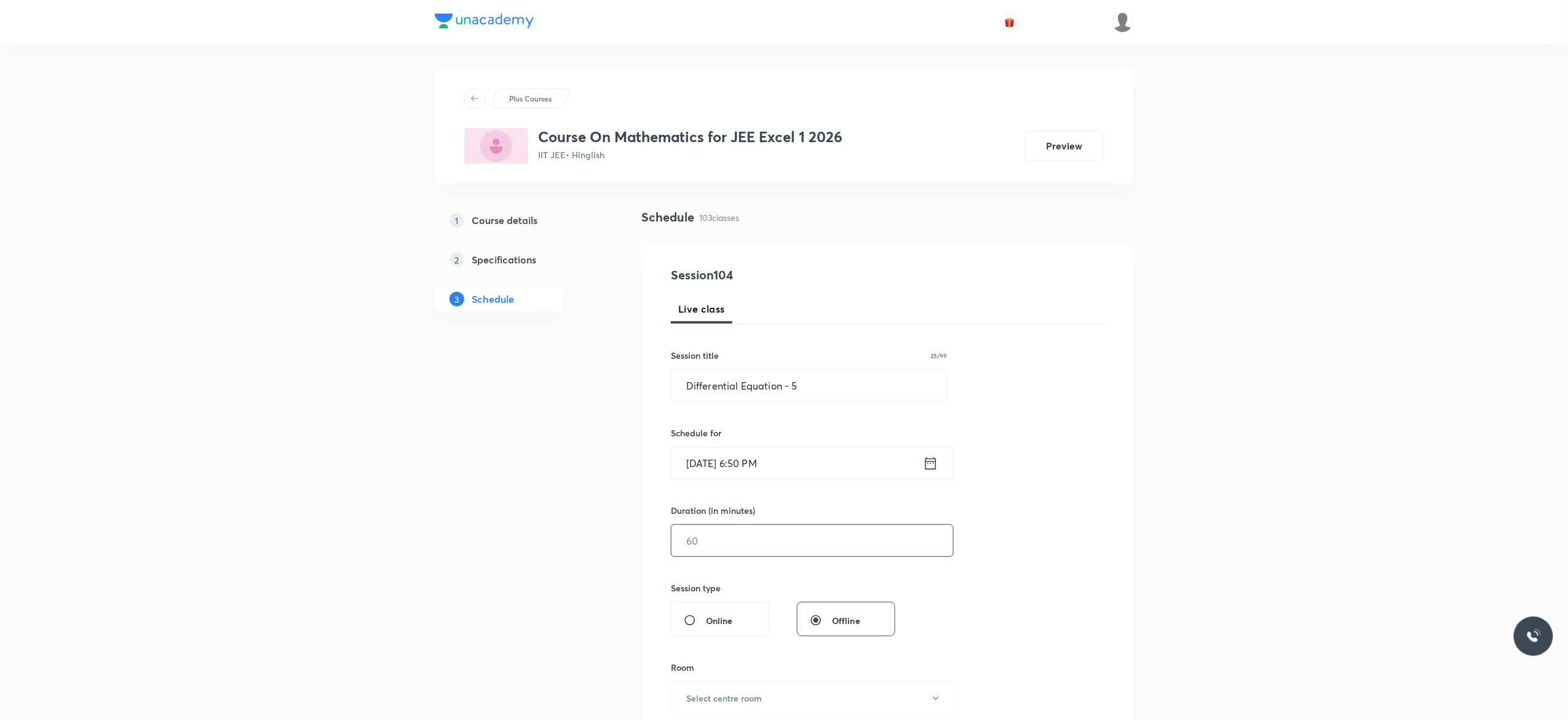
click at [740, 539] on input "text" at bounding box center [812, 541] width 282 height 32
type input "75"
click at [1036, 496] on div "Session 104 Live class Session title 25/99 Differential Equation - 5 ​ Schedule…" at bounding box center [887, 554] width 433 height 577
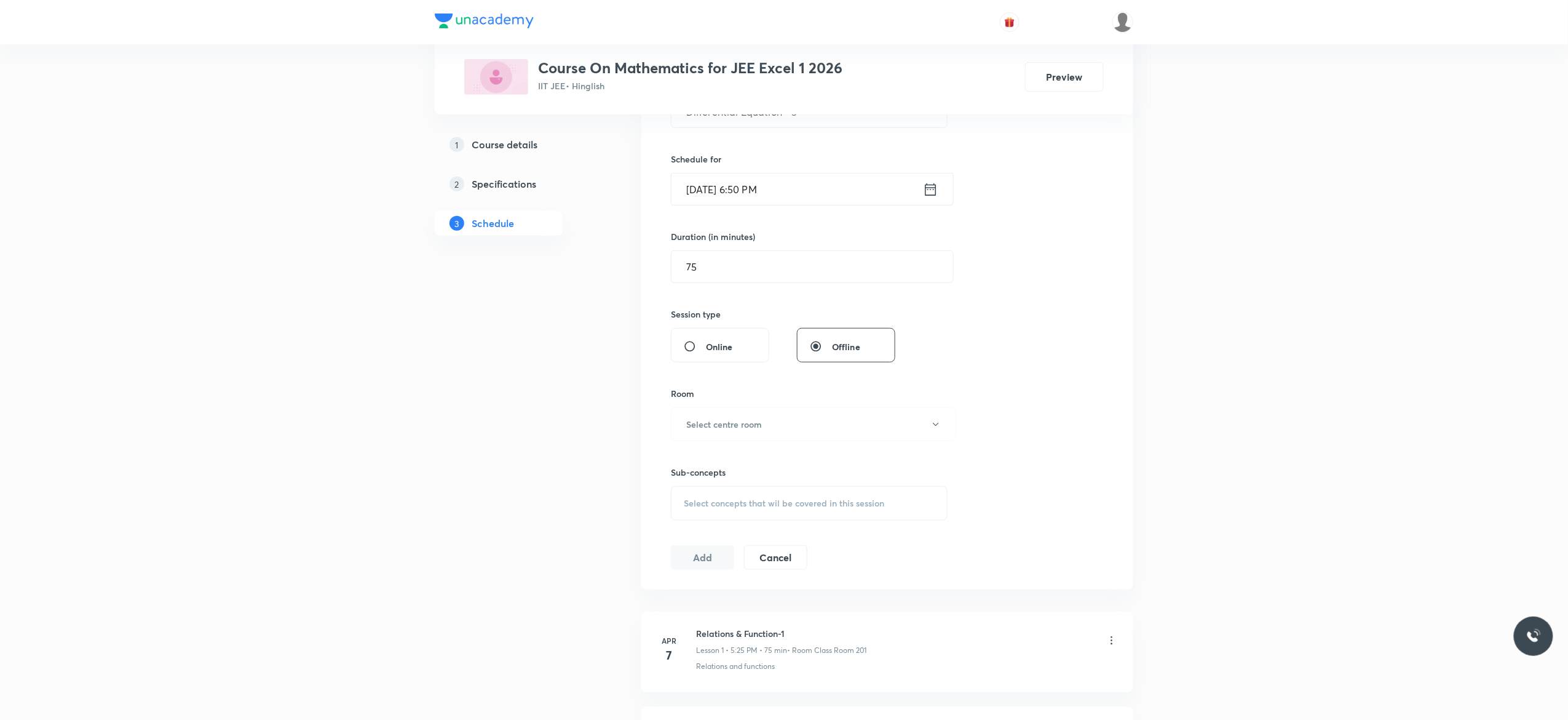
scroll to position [443, 0]
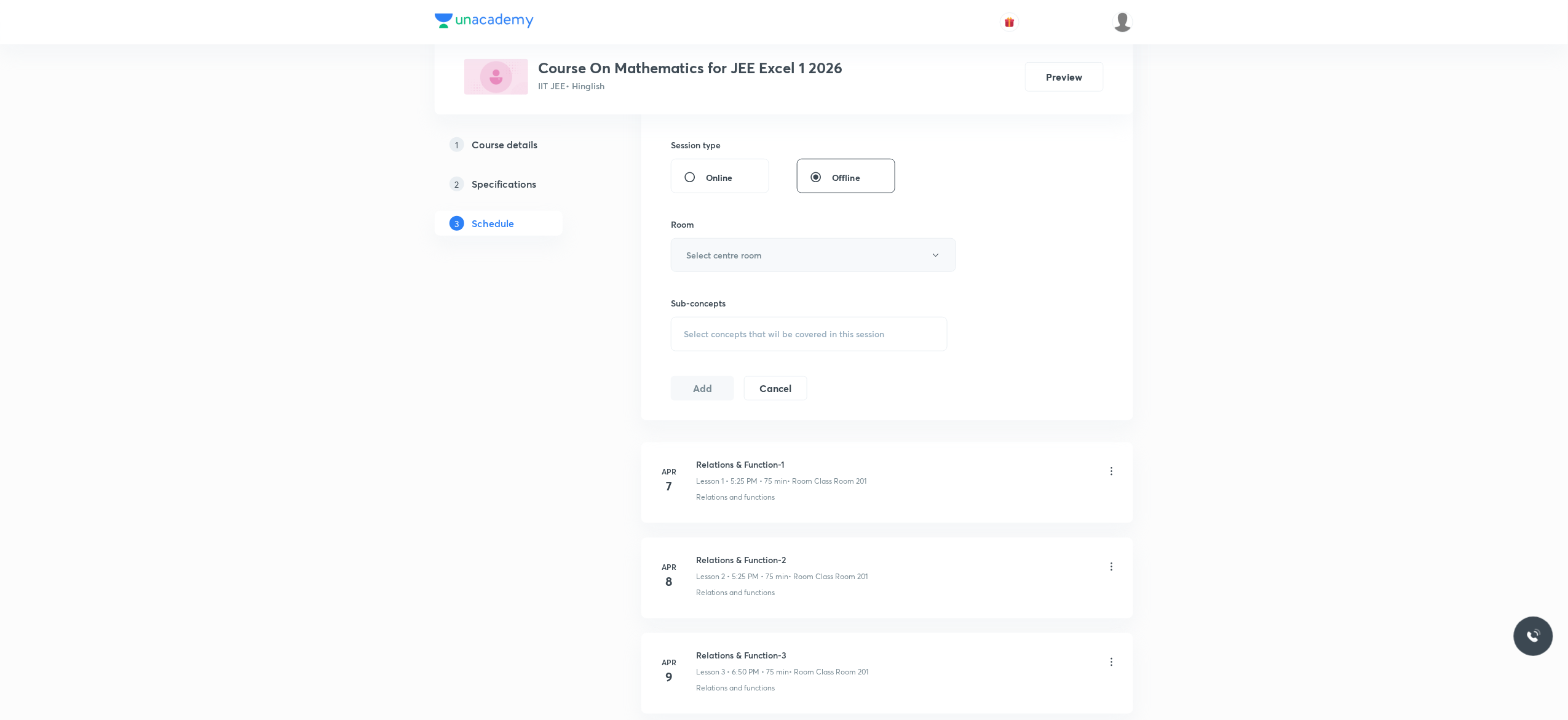
click at [939, 262] on button "Select centre room" at bounding box center [814, 255] width 285 height 34
click at [723, 296] on span "Class Room 101" at bounding box center [807, 297] width 269 height 13
click at [696, 339] on span "Select concepts that wil be covered in this session" at bounding box center [784, 334] width 200 height 10
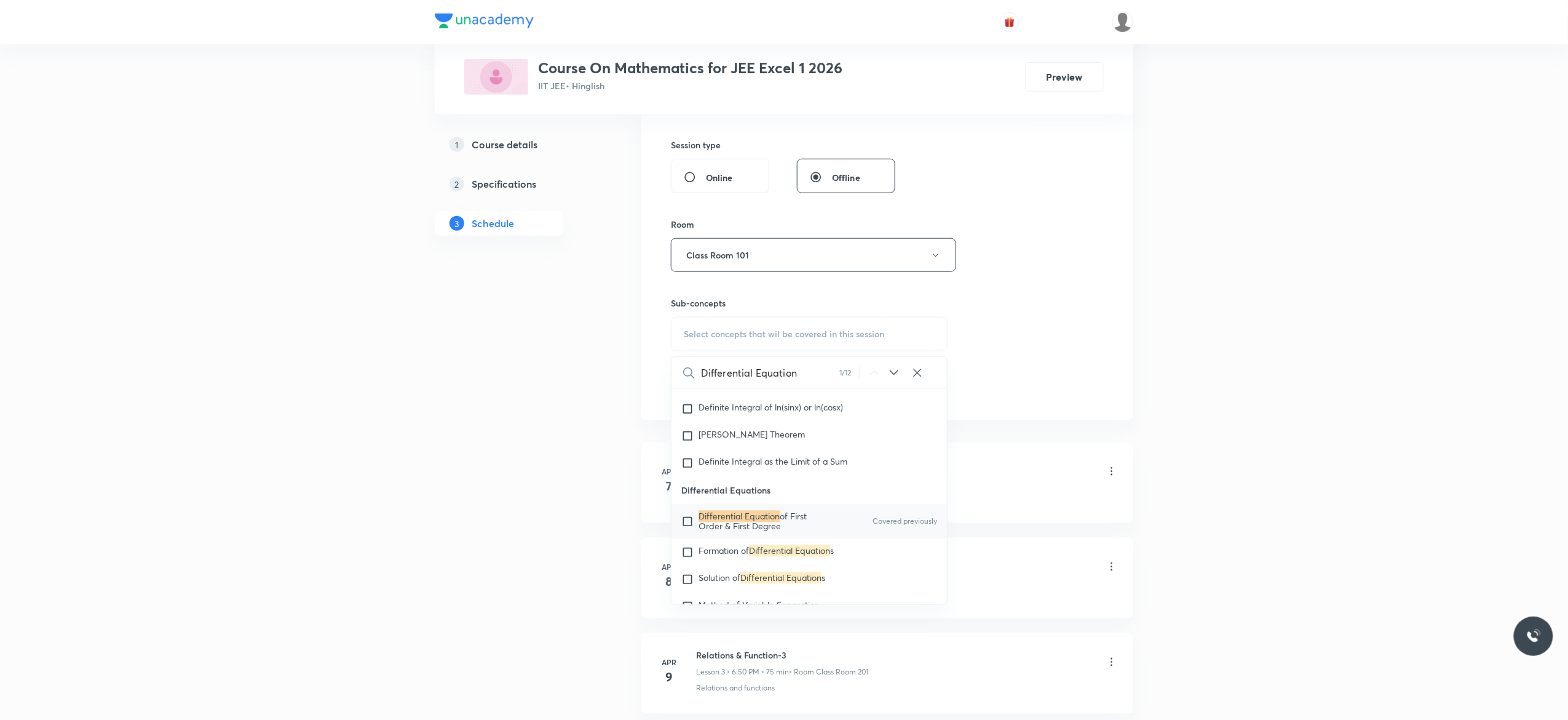
scroll to position [10877, 0]
type input "Differential Equation"
click at [690, 509] on input "checkbox" at bounding box center [690, 498] width 17 height 20
checkbox input "true"
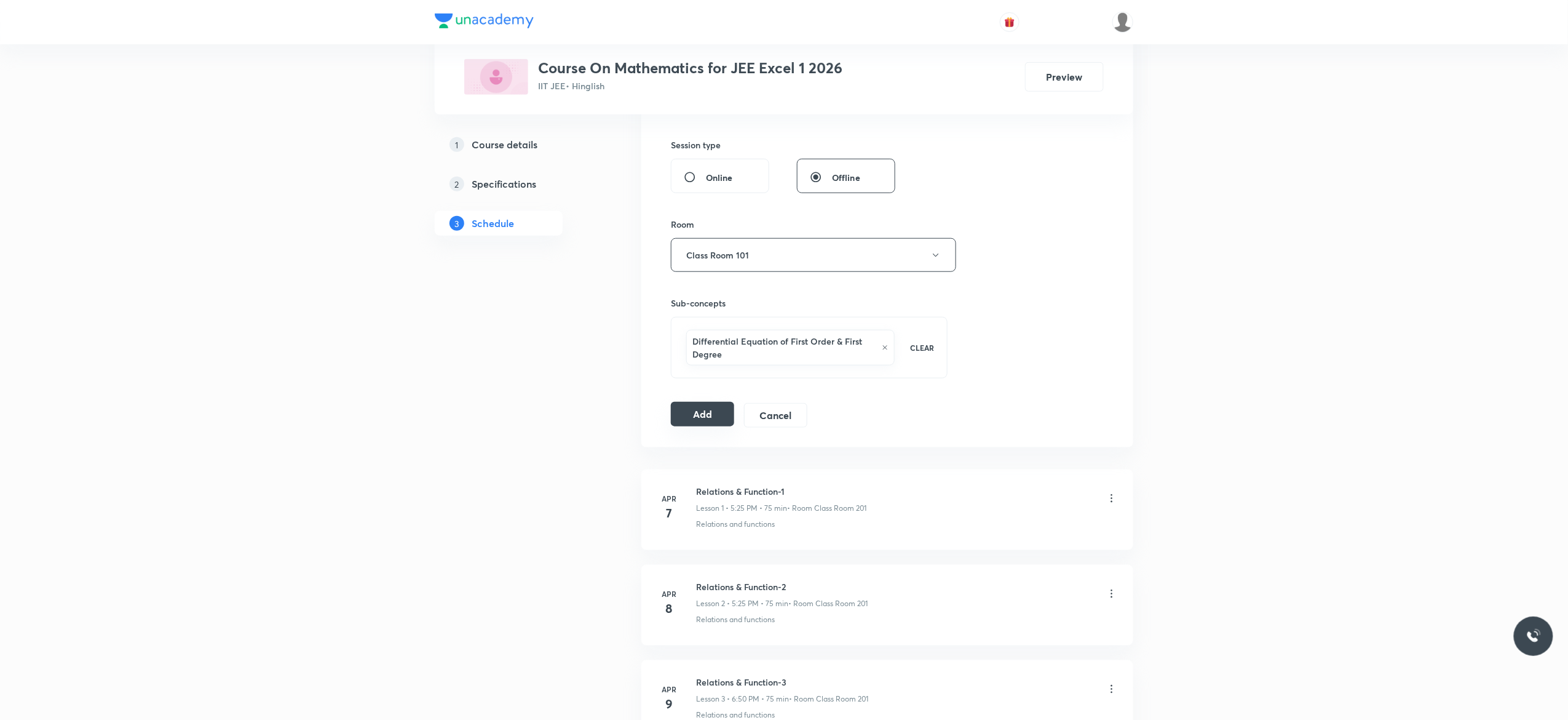
click at [695, 421] on button "Add" at bounding box center [703, 414] width 63 height 24
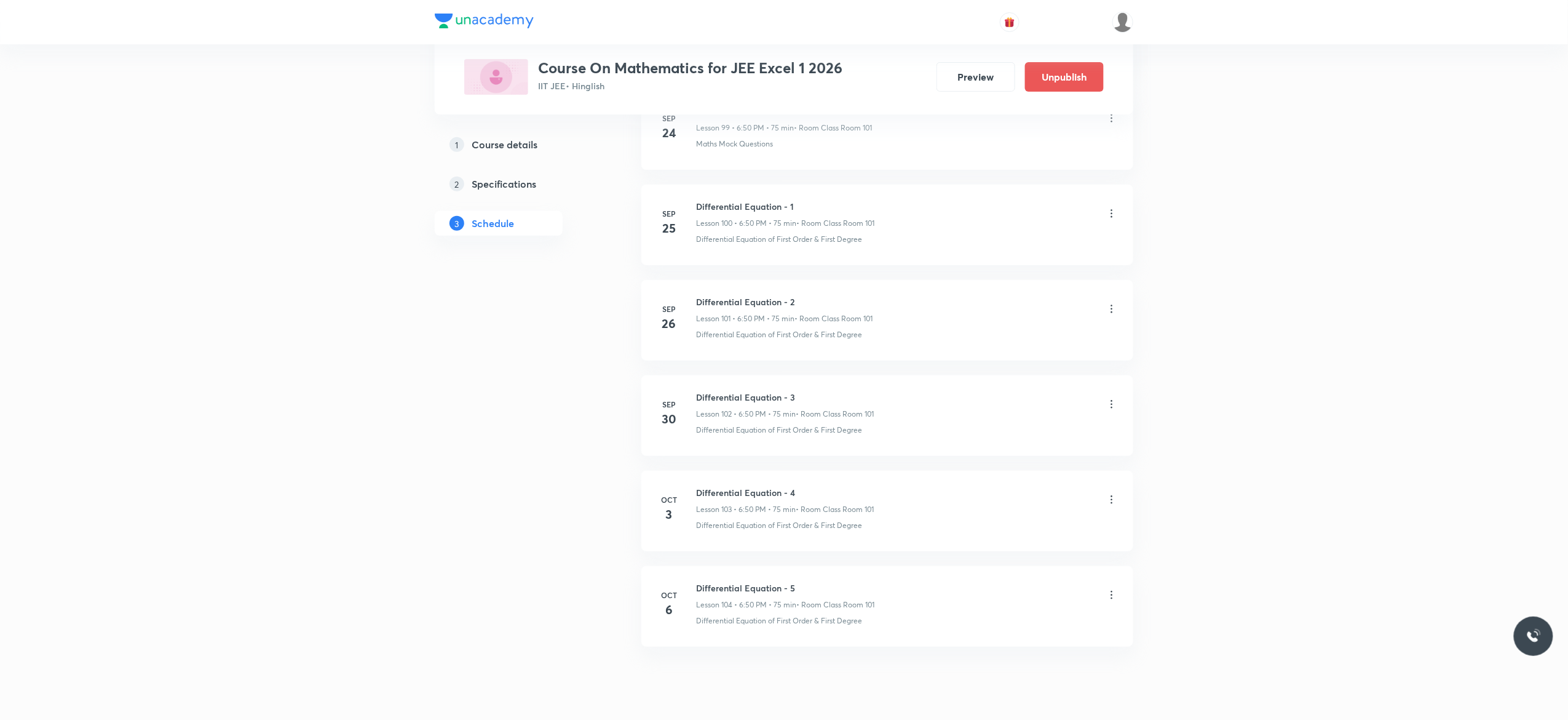
scroll to position [9661, 0]
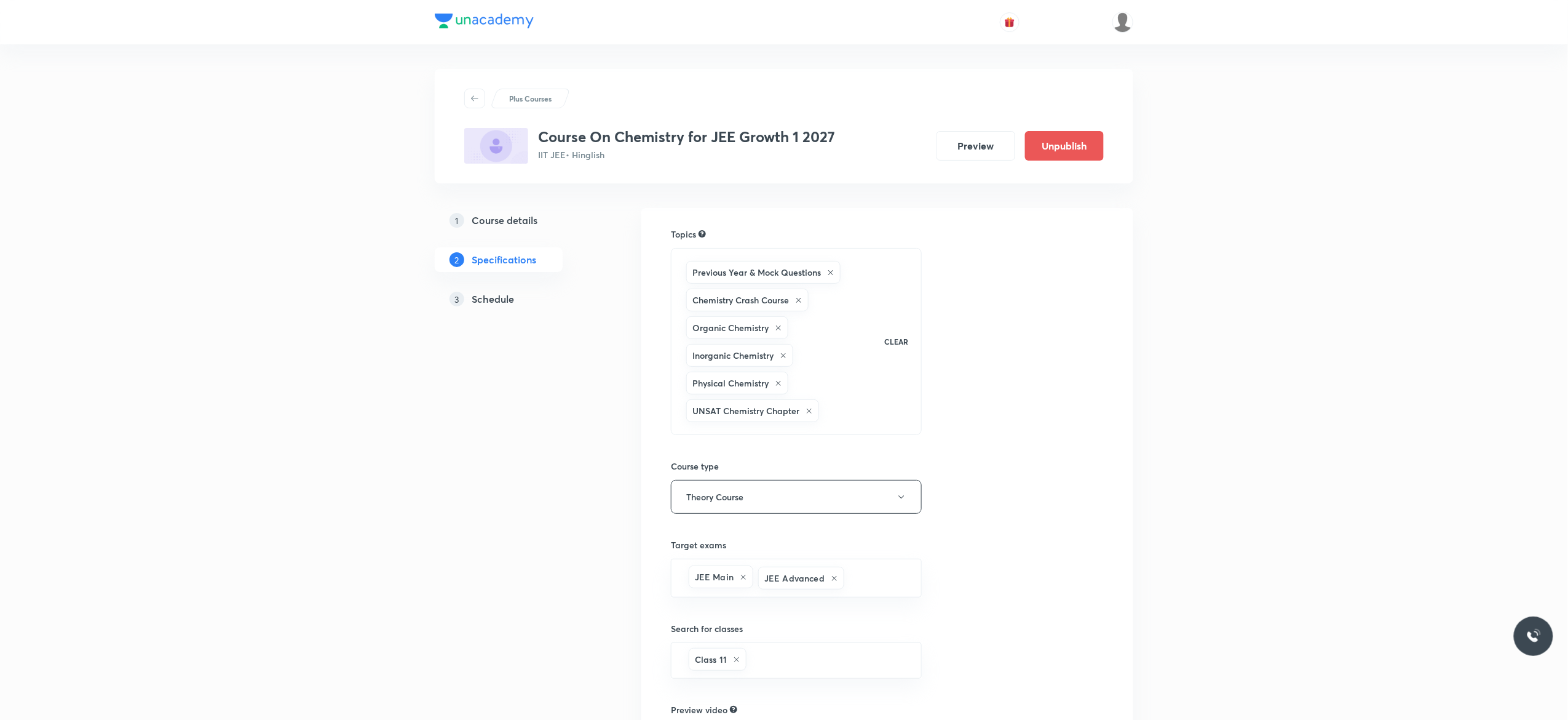
click at [502, 300] on h5 "Schedule" at bounding box center [493, 299] width 43 height 15
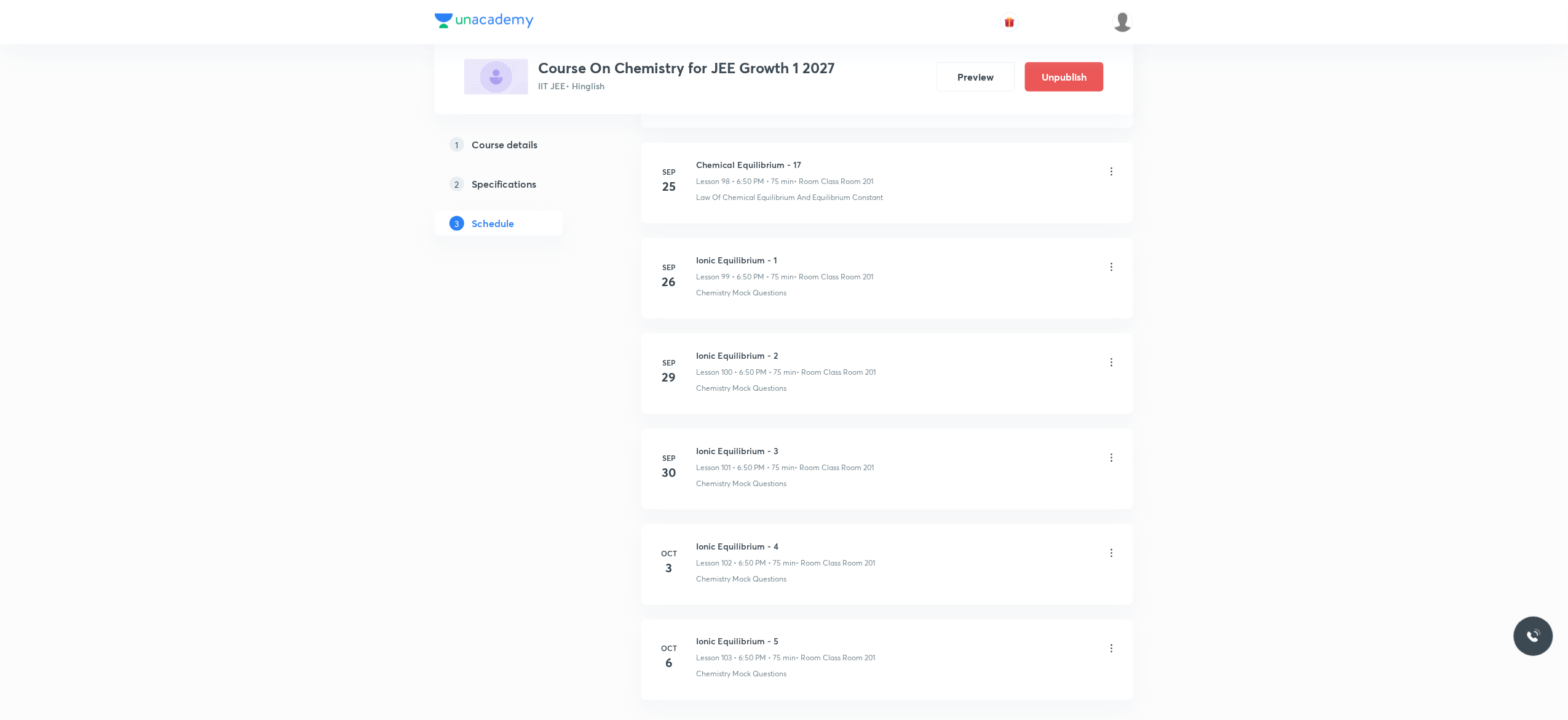
scroll to position [10133, 0]
